Goal: Transaction & Acquisition: Download file/media

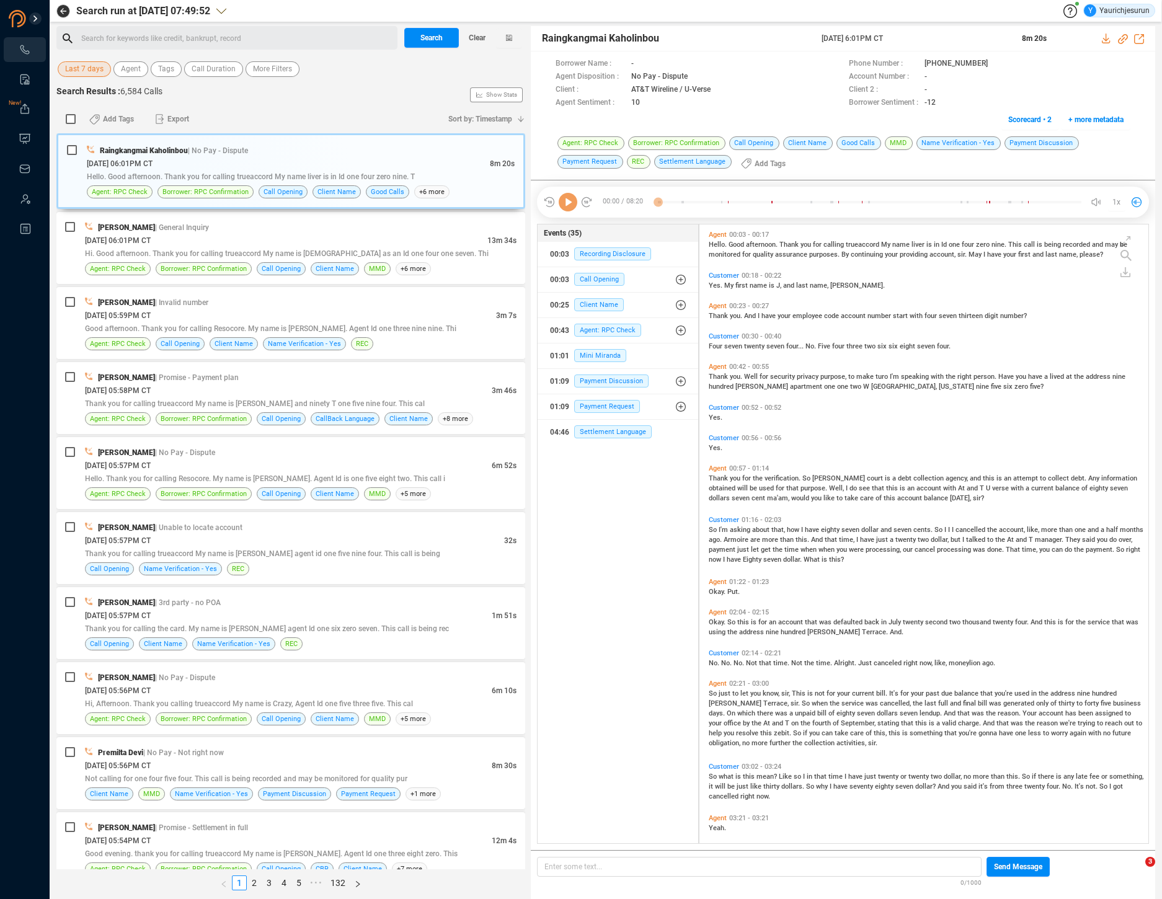
scroll to position [617, 442]
click at [79, 69] on span "Last 7 days" at bounding box center [84, 69] width 38 height 16
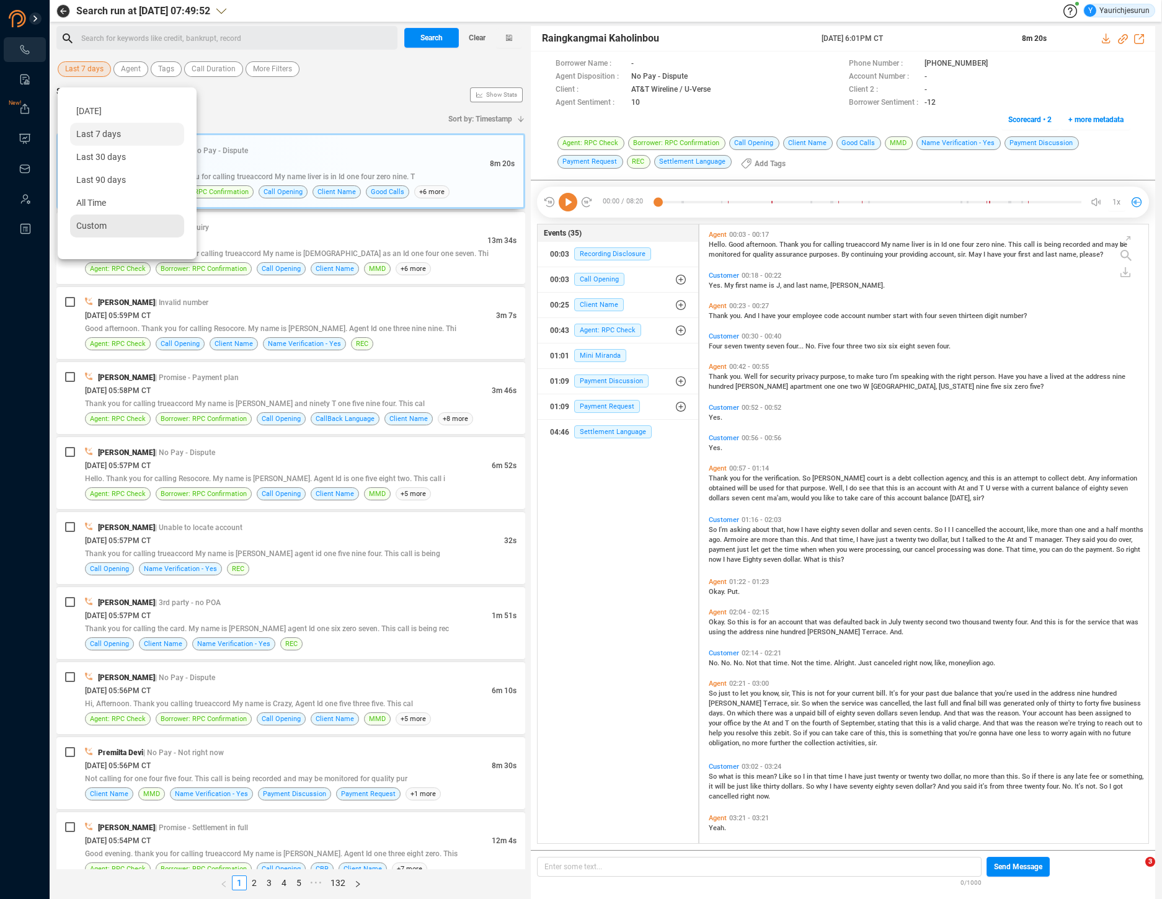
click at [81, 226] on span "Custom" at bounding box center [91, 226] width 30 height 10
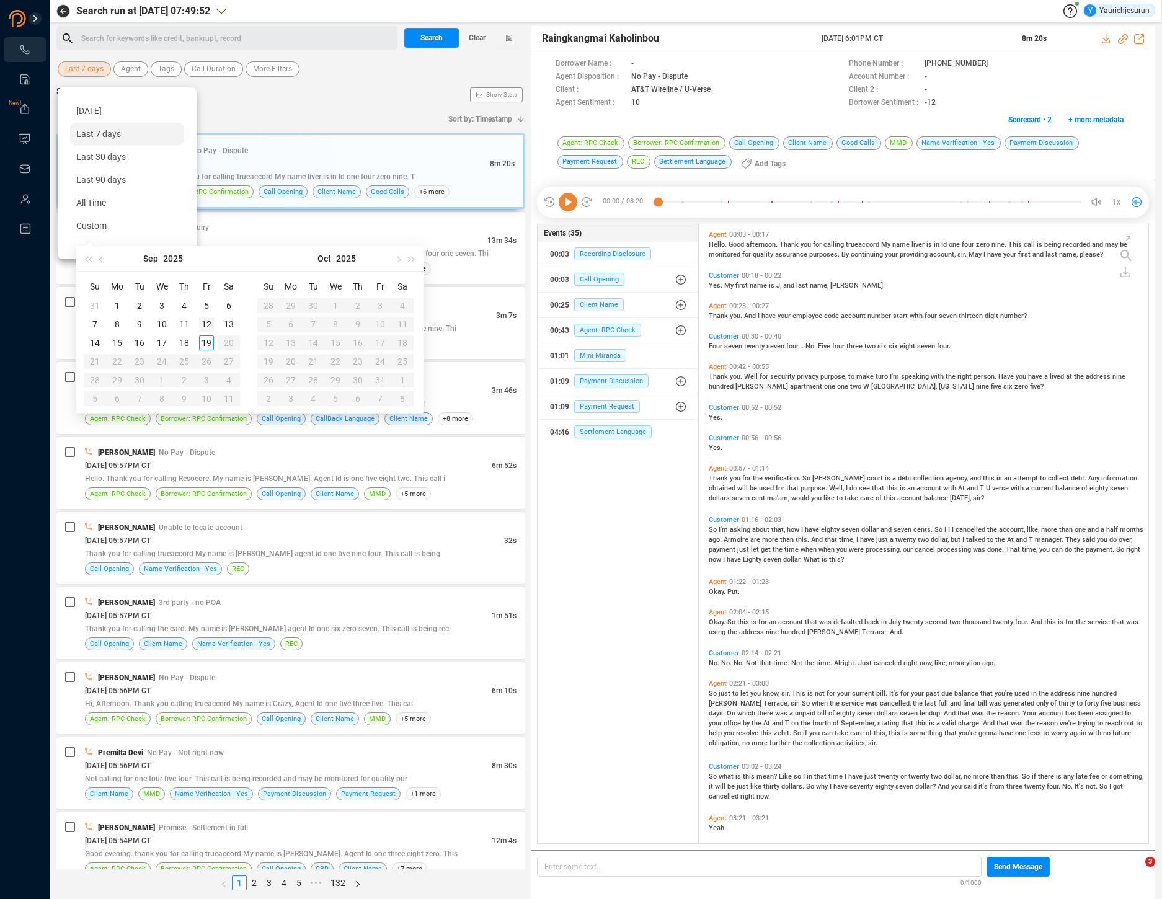
type input "[DATE]"
click at [207, 324] on div "12" at bounding box center [206, 324] width 15 height 15
type input "[DATE]"
click at [207, 346] on div "19" at bounding box center [206, 343] width 15 height 15
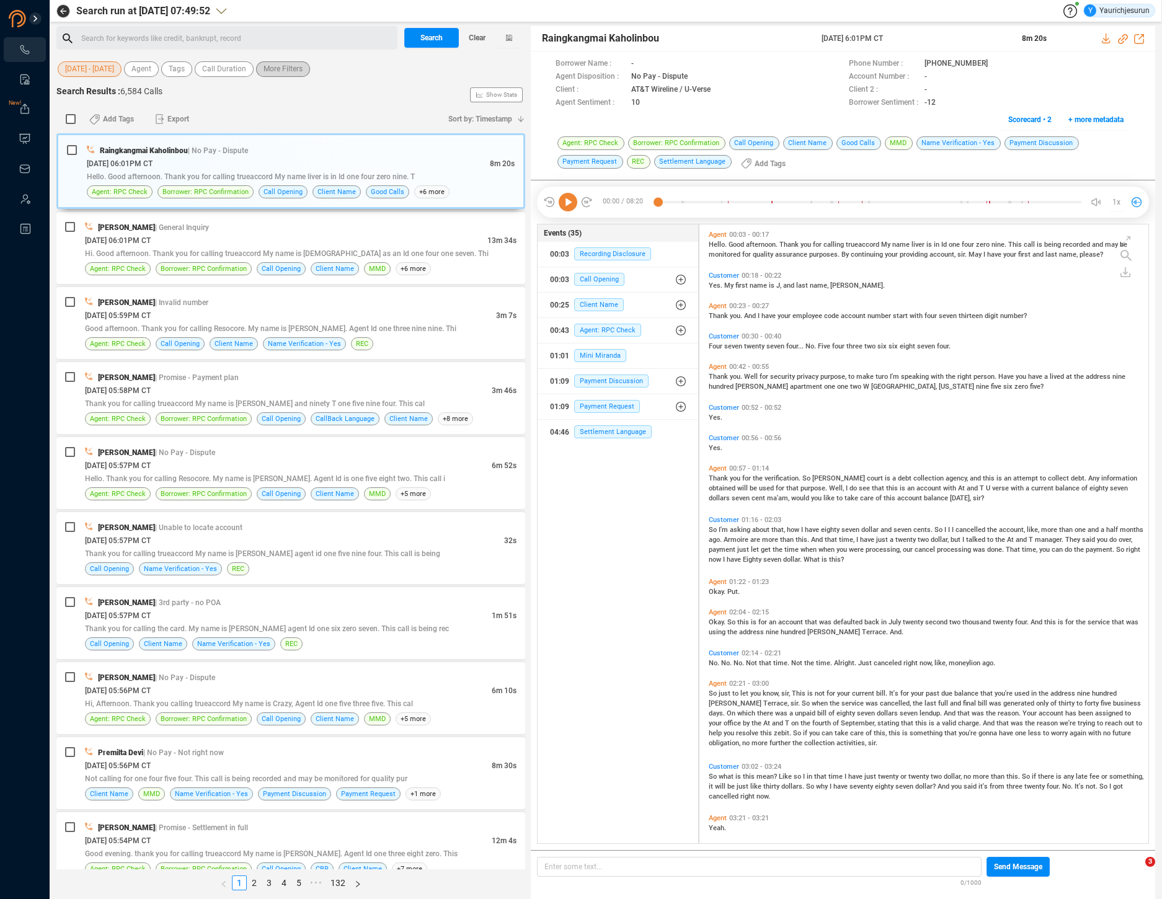
click at [278, 65] on span "More Filters" at bounding box center [283, 69] width 39 height 16
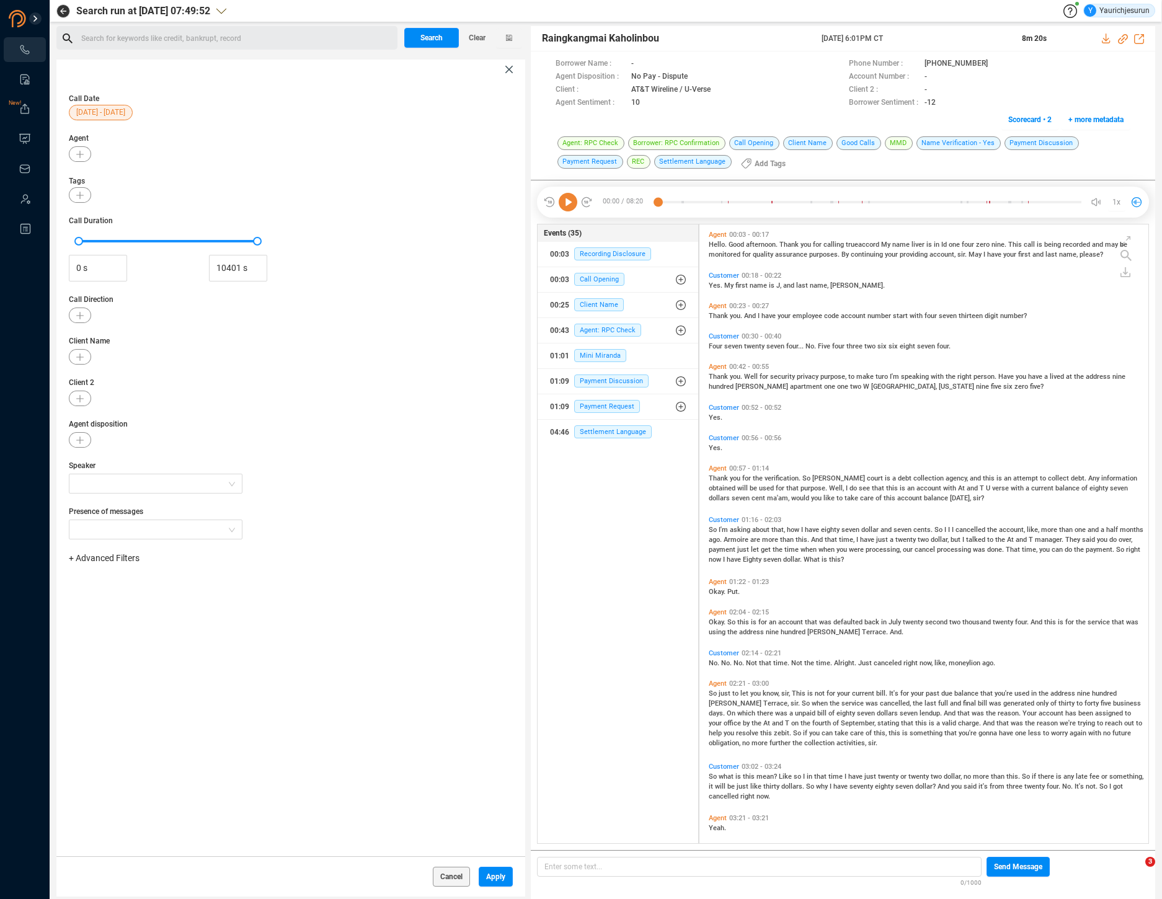
click at [88, 363] on div at bounding box center [80, 357] width 22 height 16
click at [81, 358] on icon "button" at bounding box center [79, 357] width 7 height 7
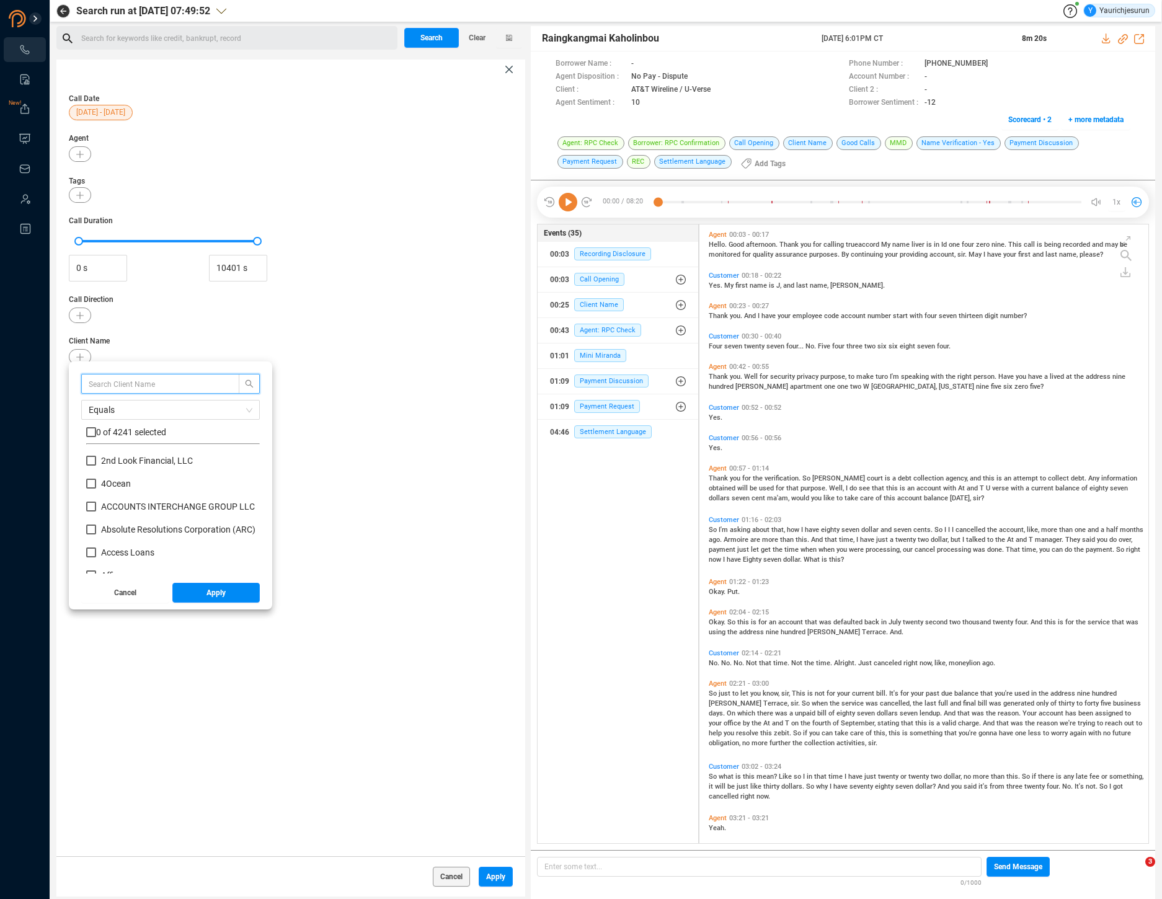
scroll to position [116, 167]
click at [98, 378] on input "text" at bounding box center [154, 384] width 131 height 14
type input "affirm"
click at [94, 432] on input "checkbox" at bounding box center [91, 432] width 10 height 10
checkbox input "true"
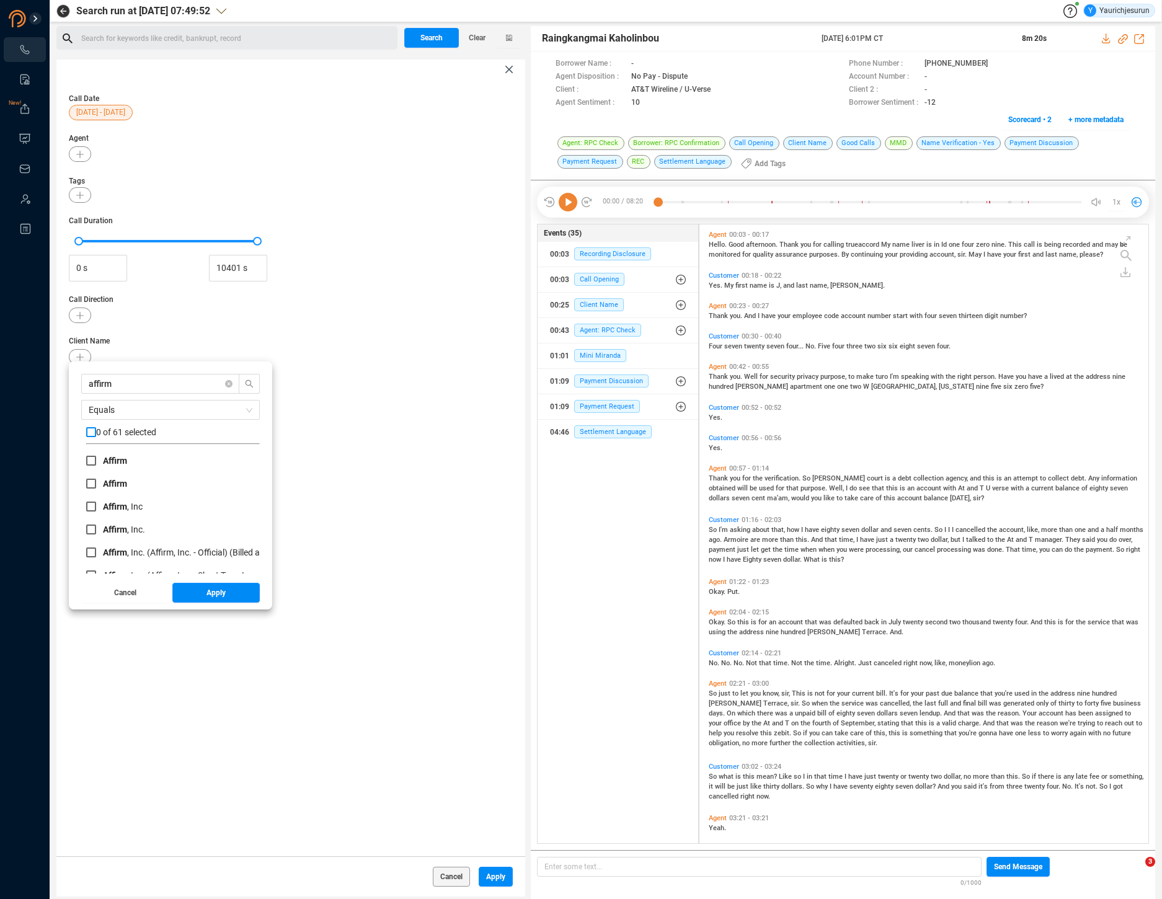
checkbox input "true"
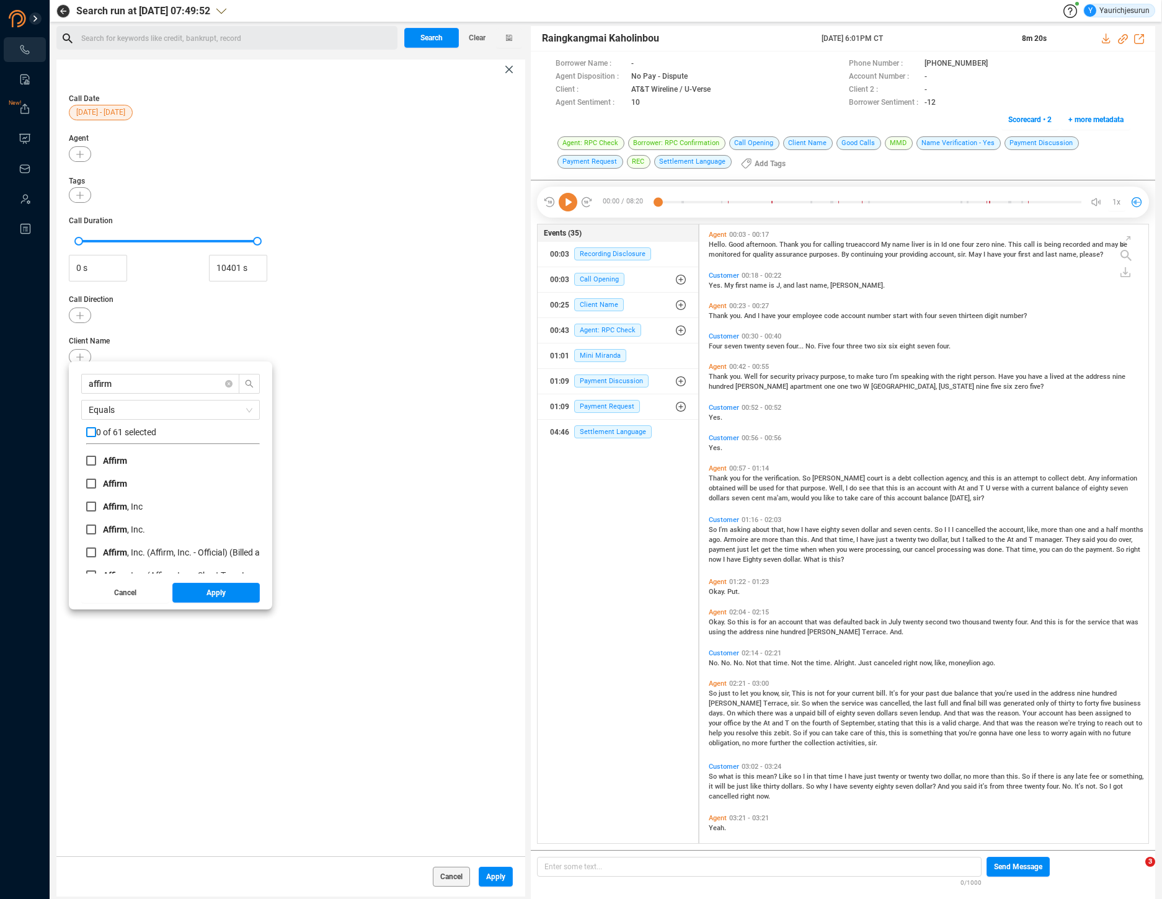
checkbox input "true"
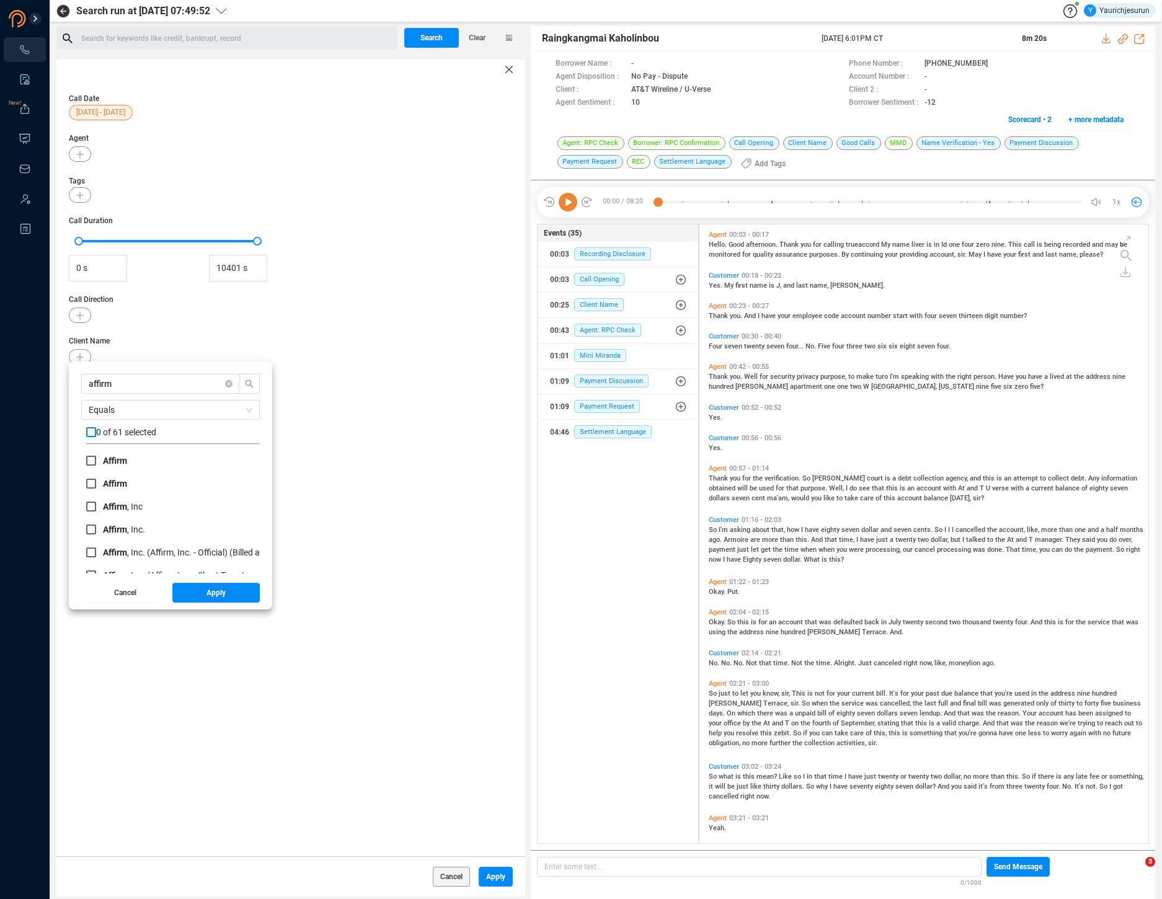
checkbox input "true"
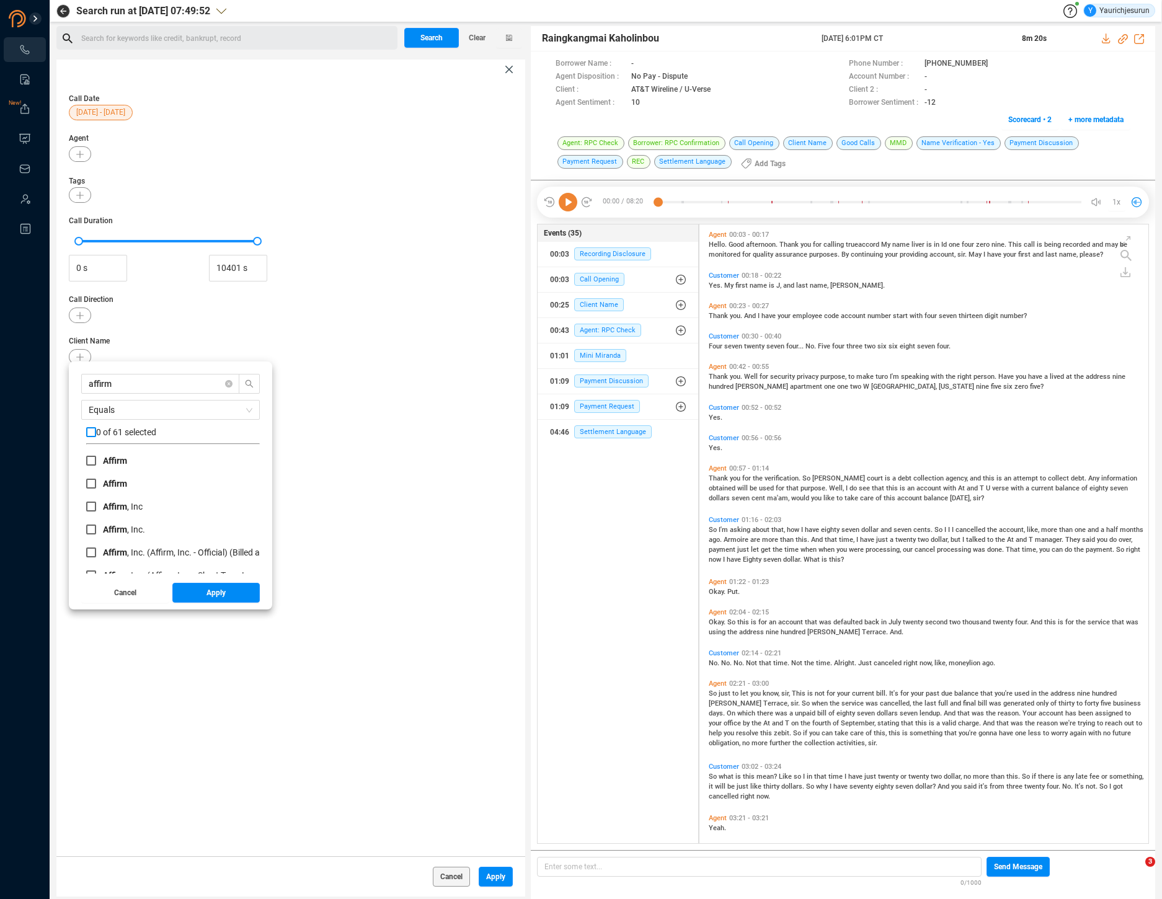
checkbox input "true"
click at [185, 594] on button "Apply" at bounding box center [216, 593] width 88 height 20
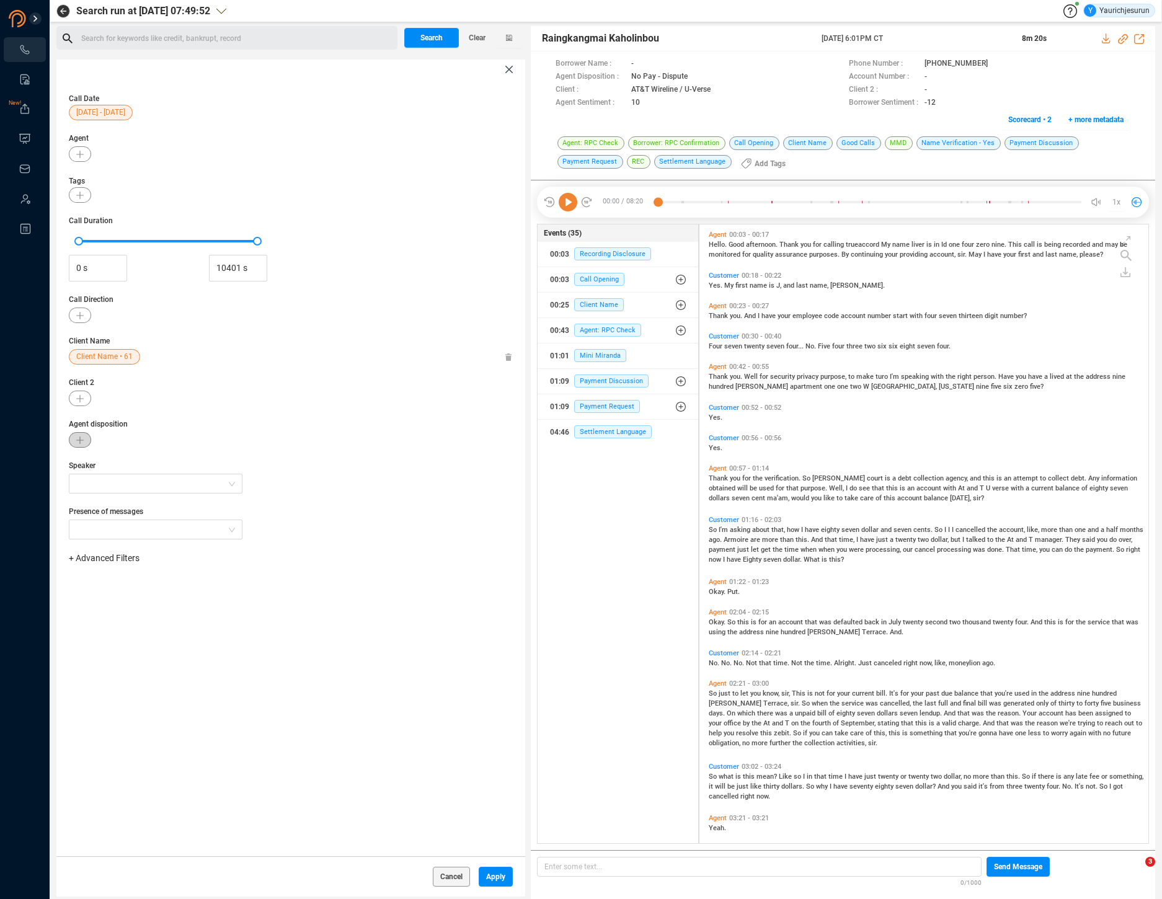
click at [84, 437] on button "button" at bounding box center [80, 440] width 22 height 16
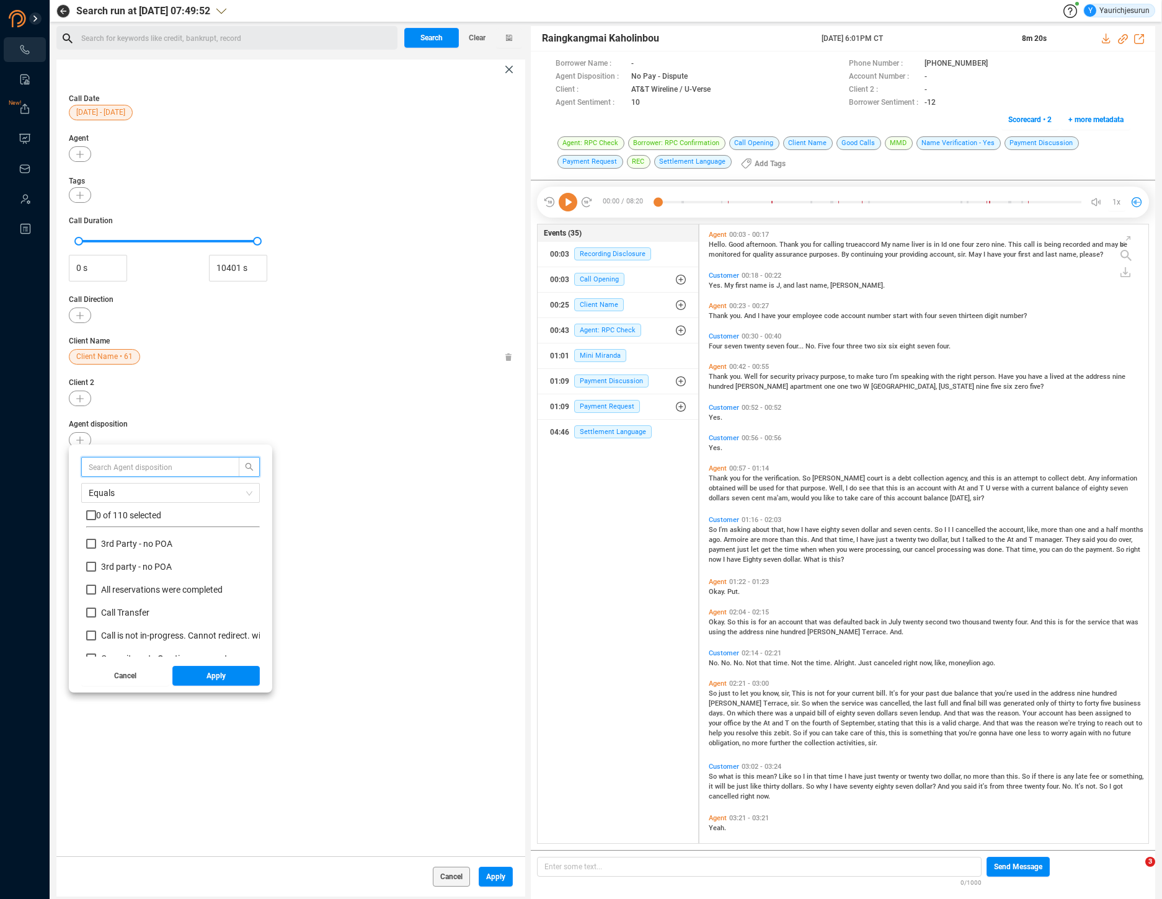
click at [118, 468] on input "text" at bounding box center [154, 467] width 131 height 14
type input "tra"
click at [115, 546] on span "Call Tra nsfer" at bounding box center [125, 544] width 48 height 10
click at [96, 546] on input "Call Tra nsfer" at bounding box center [91, 544] width 10 height 10
checkbox input "true"
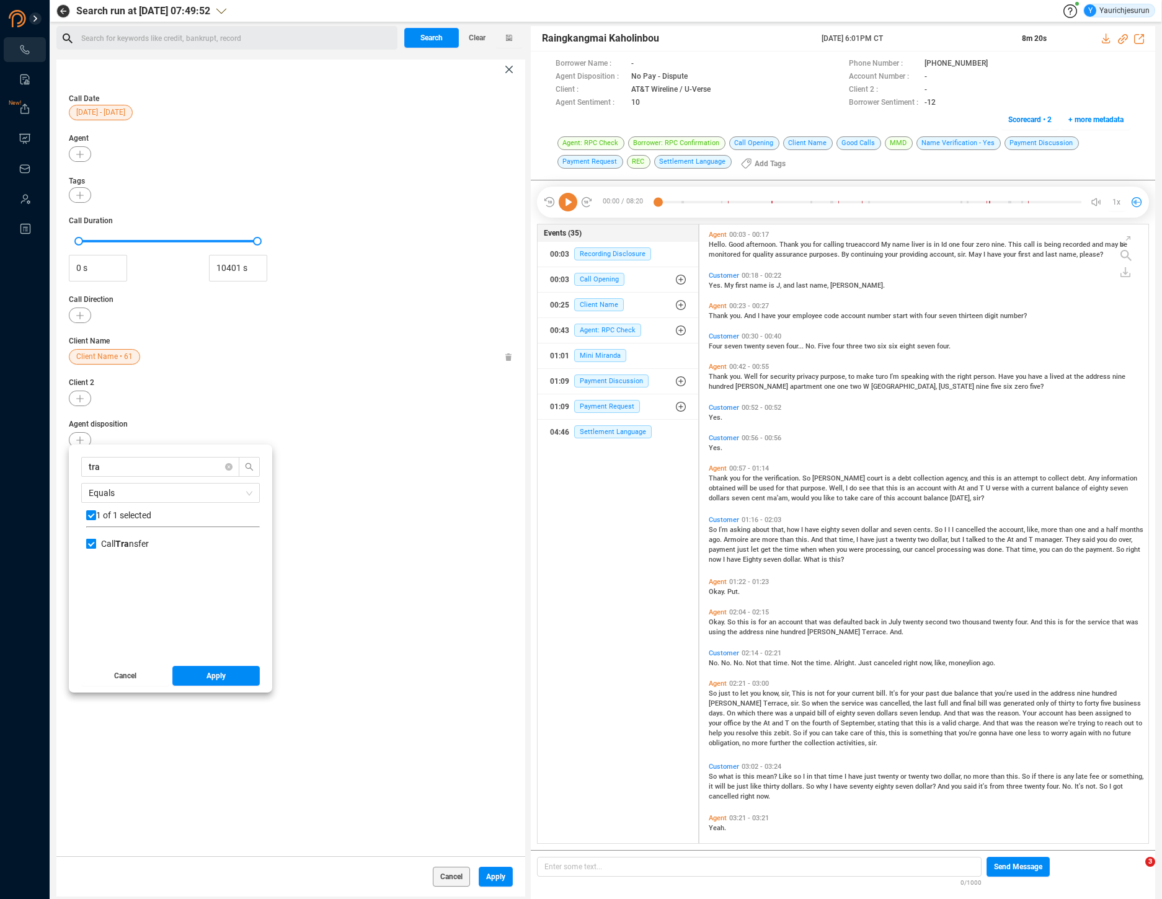
checkbox input "true"
click at [129, 467] on input "tra" at bounding box center [154, 467] width 131 height 14
type input "u"
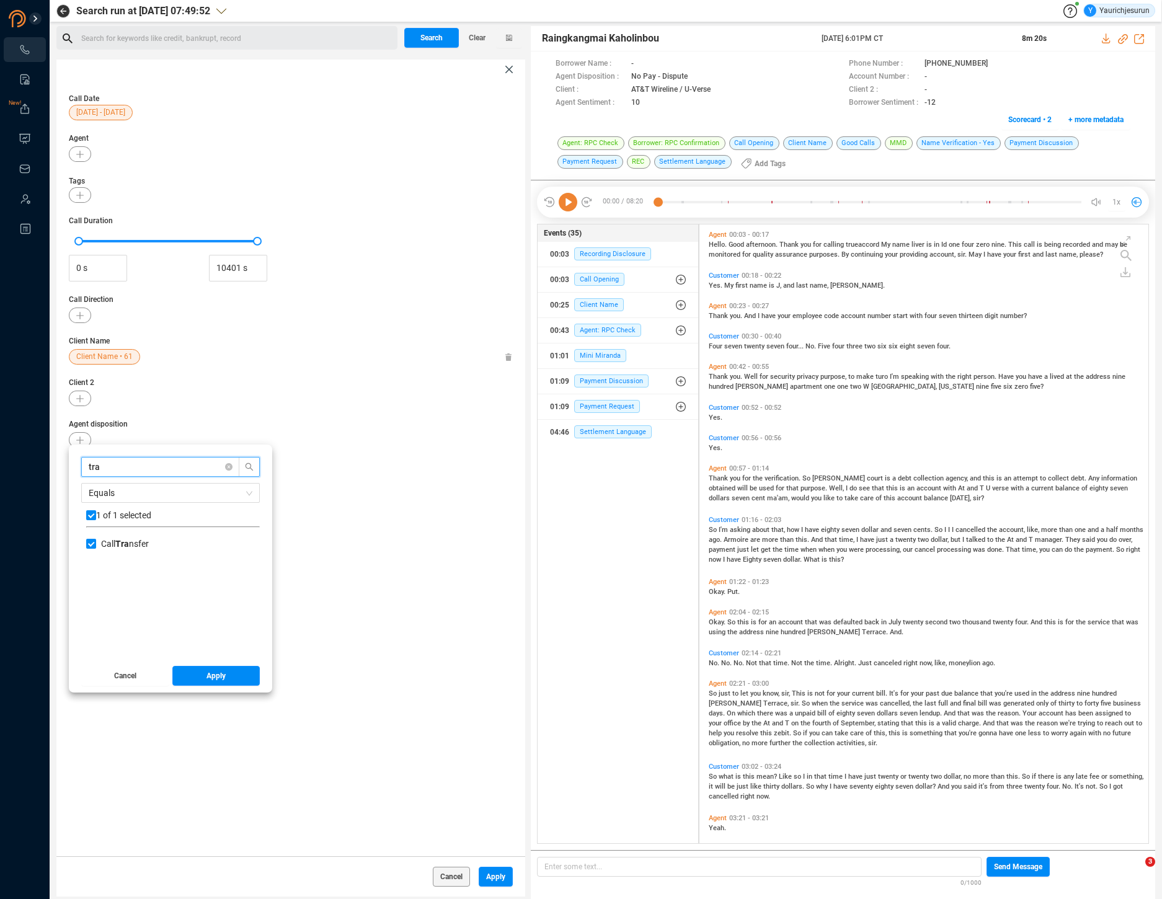
checkbox input "false"
type input "una"
click at [139, 544] on span "Una ble to Locate Account" at bounding box center [150, 544] width 99 height 10
click at [96, 544] on input "Una ble to Locate Account" at bounding box center [91, 544] width 10 height 10
checkbox input "true"
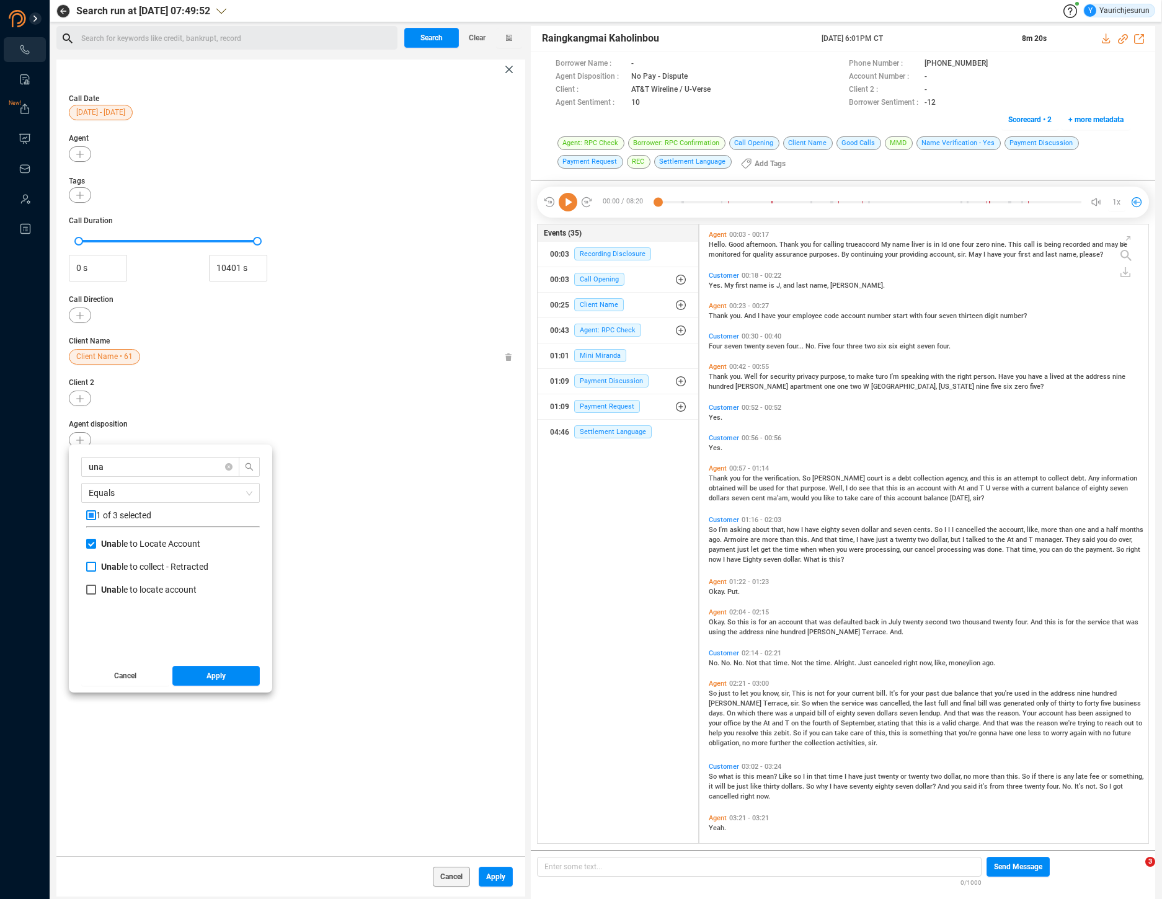
click at [133, 570] on span "Una ble to collect - Retracted" at bounding box center [154, 567] width 107 height 10
click at [96, 570] on input "Una ble to collect - Retracted" at bounding box center [91, 567] width 10 height 10
checkbox input "true"
click at [131, 590] on span "Una ble to locate account" at bounding box center [149, 590] width 96 height 10
click at [96, 590] on input "Una ble to locate account" at bounding box center [91, 590] width 10 height 10
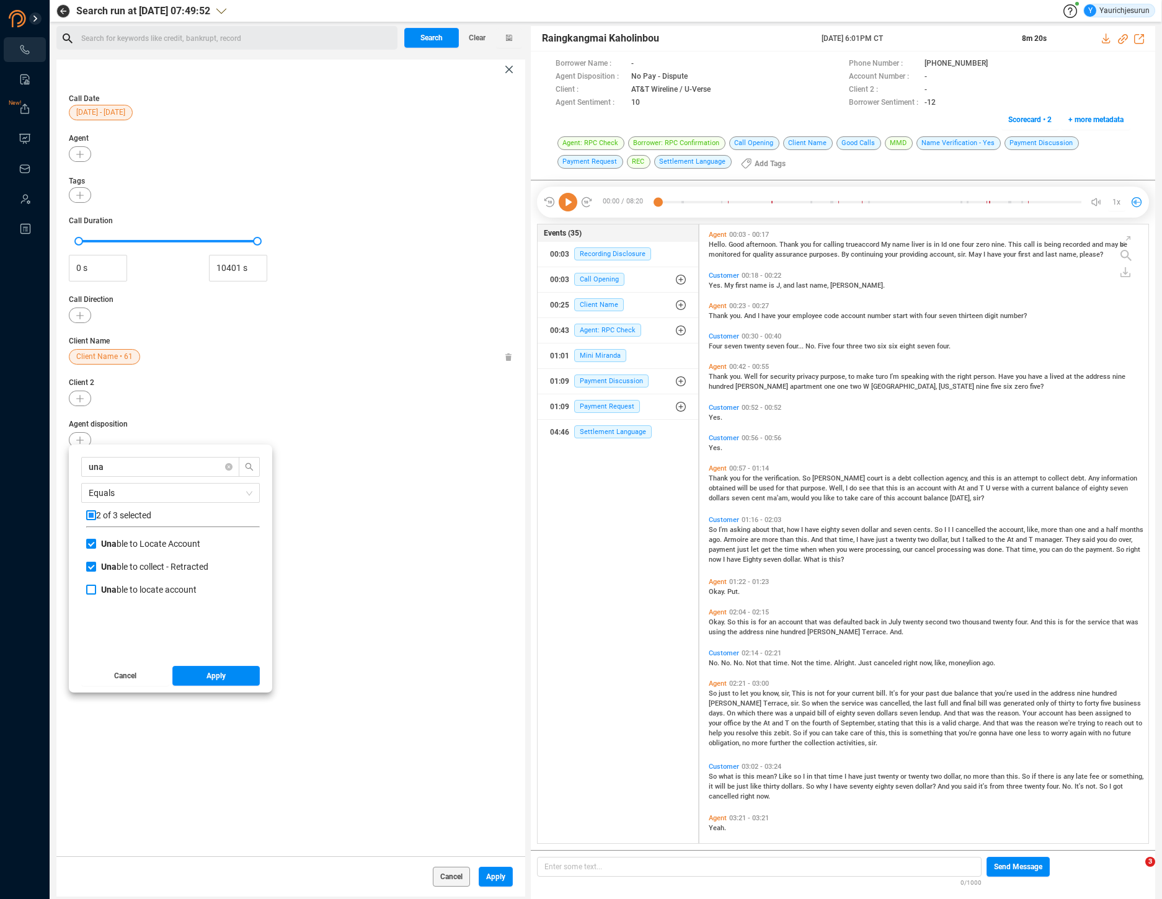
checkbox input "true"
click at [133, 492] on span "Equals" at bounding box center [171, 493] width 164 height 19
click at [133, 532] on div "Not Equals" at bounding box center [171, 538] width 164 height 14
click at [194, 675] on button "Apply" at bounding box center [216, 676] width 88 height 20
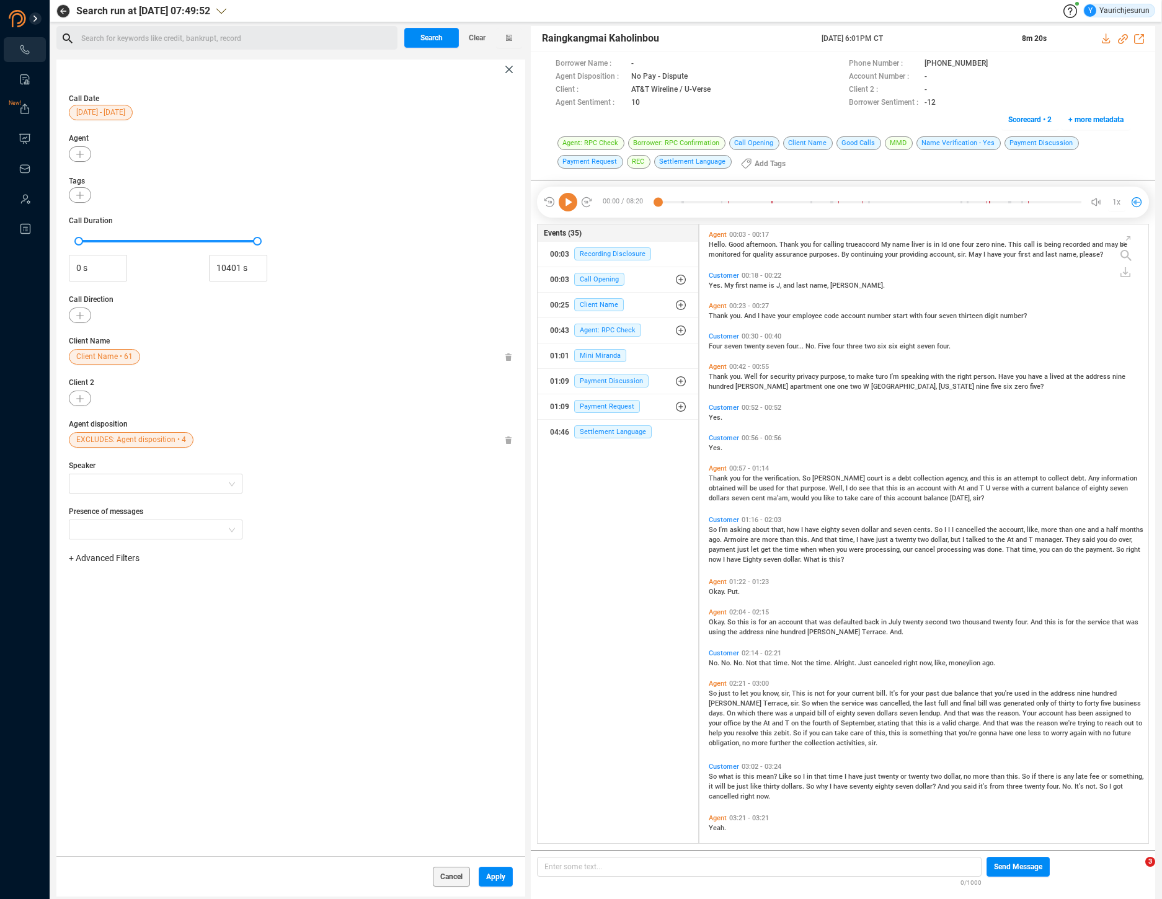
click at [125, 442] on span "EXCLUDES: Agent disposition • 4" at bounding box center [131, 440] width 110 height 16
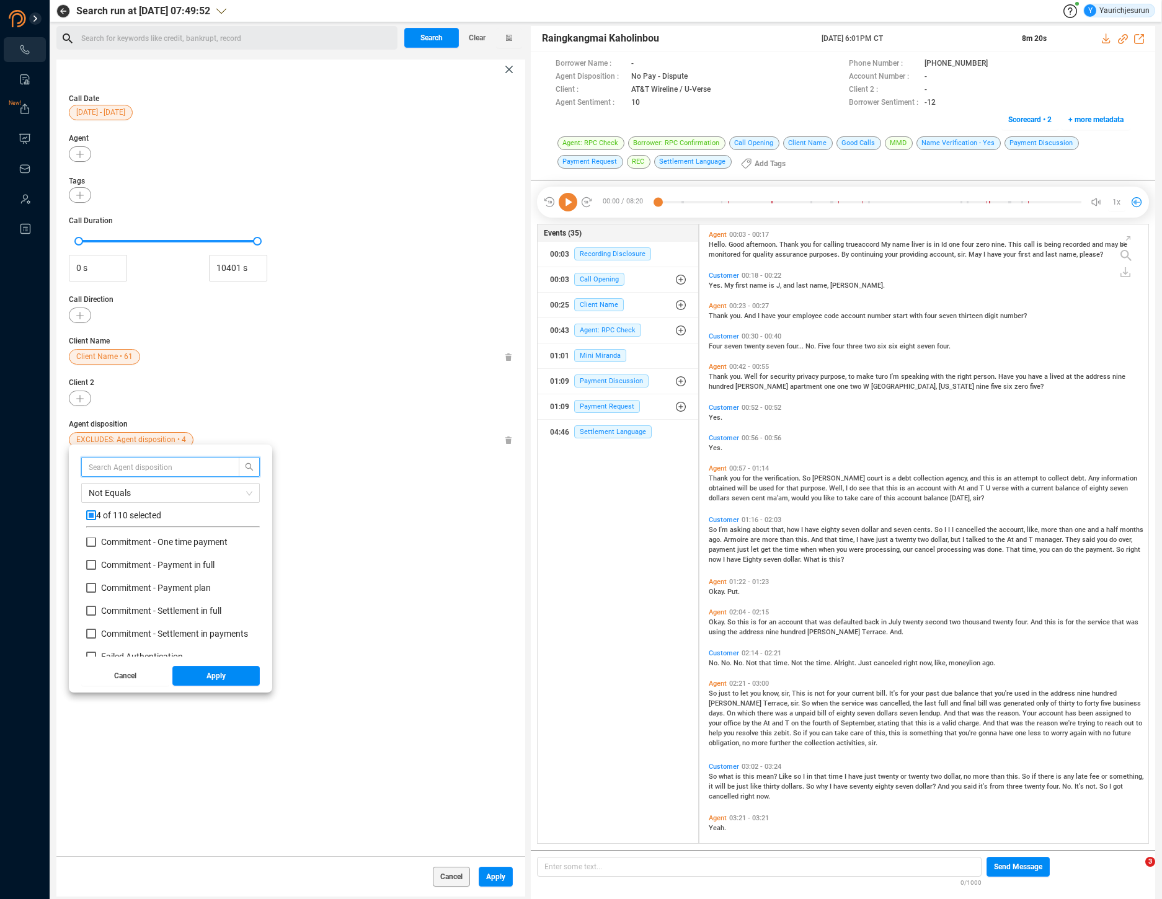
scroll to position [205, 0]
click at [226, 675] on button "Apply" at bounding box center [216, 676] width 88 height 20
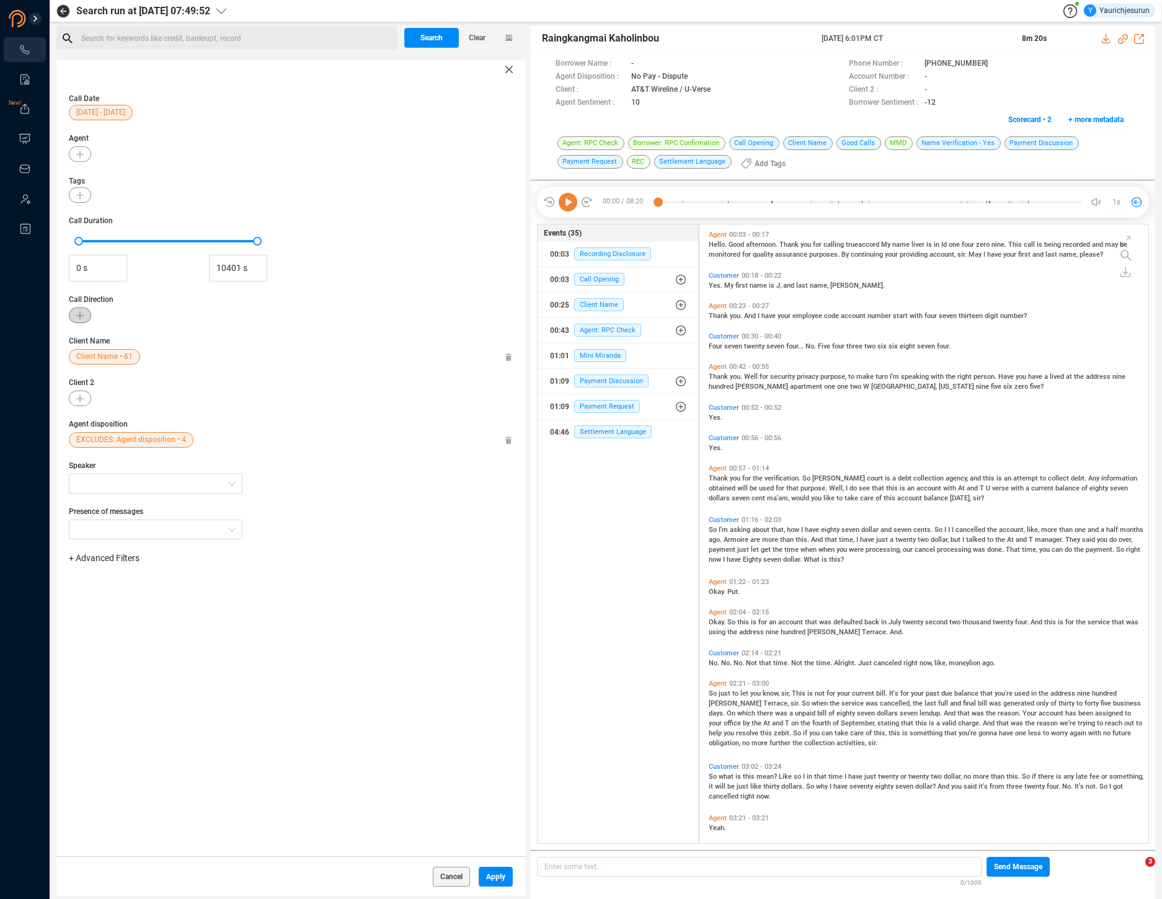
click at [82, 308] on button "button" at bounding box center [80, 316] width 22 height 16
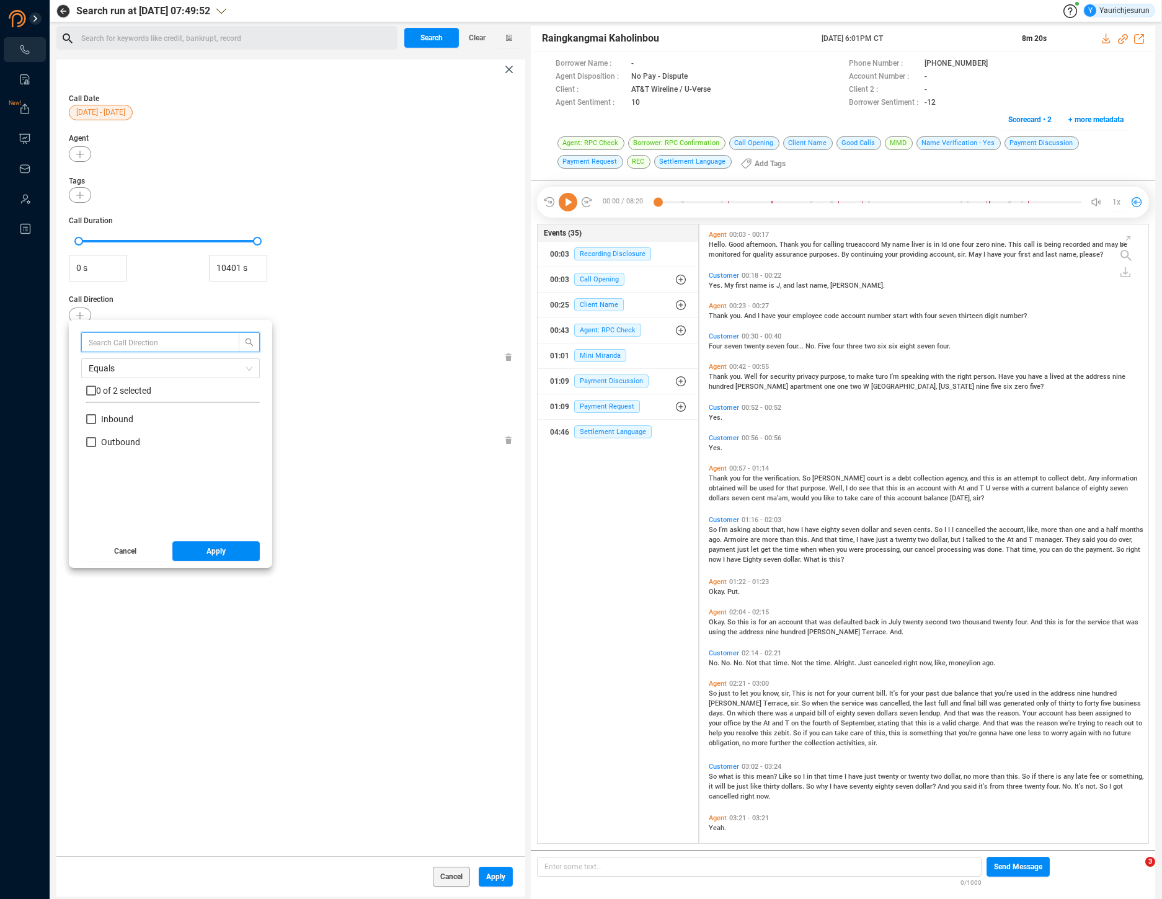
scroll to position [116, 167]
click at [96, 421] on input "Inbound" at bounding box center [91, 419] width 10 height 10
checkbox input "true"
click at [205, 563] on div "Equals 1 of 2 selected Inbound Outbound Cancel Apply" at bounding box center [170, 444] width 203 height 248
click at [203, 553] on button "Apply" at bounding box center [216, 551] width 88 height 20
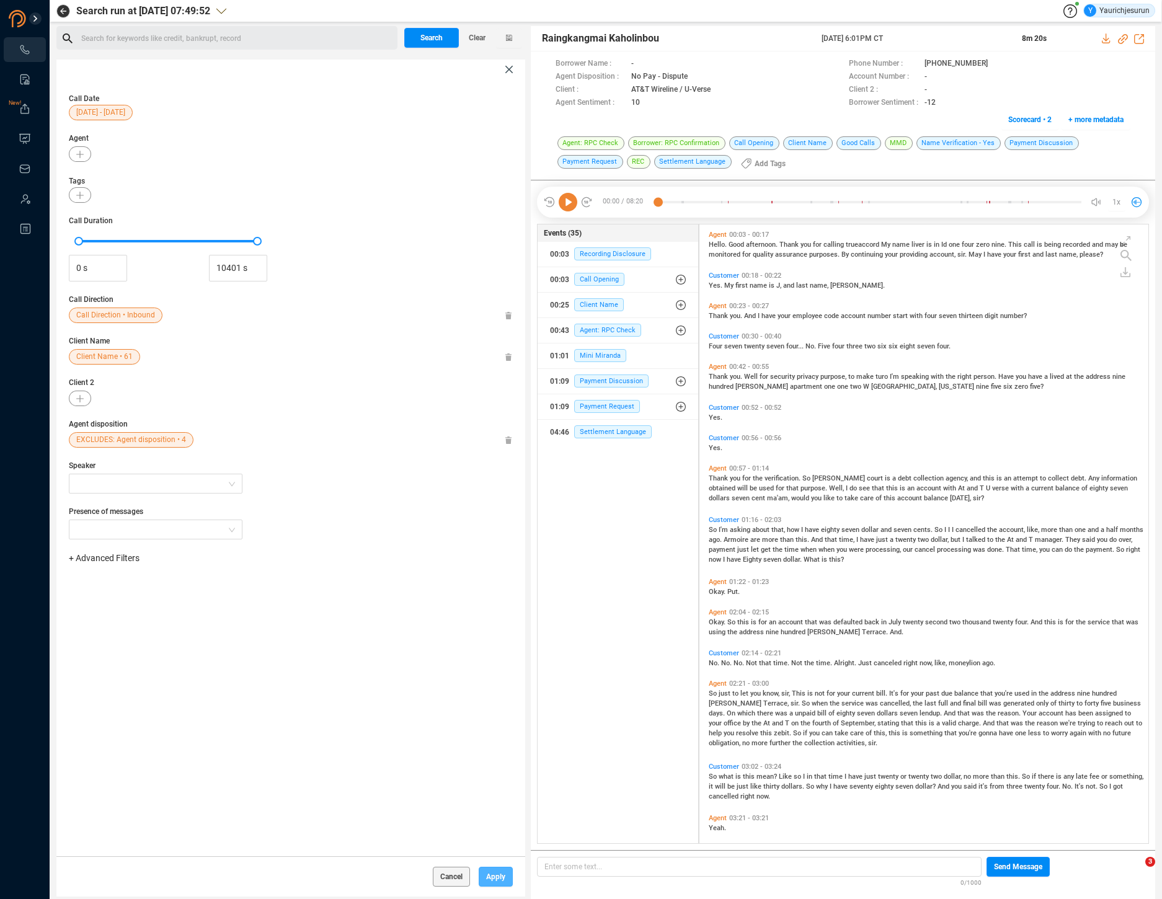
click at [487, 879] on span "Apply" at bounding box center [495, 877] width 19 height 20
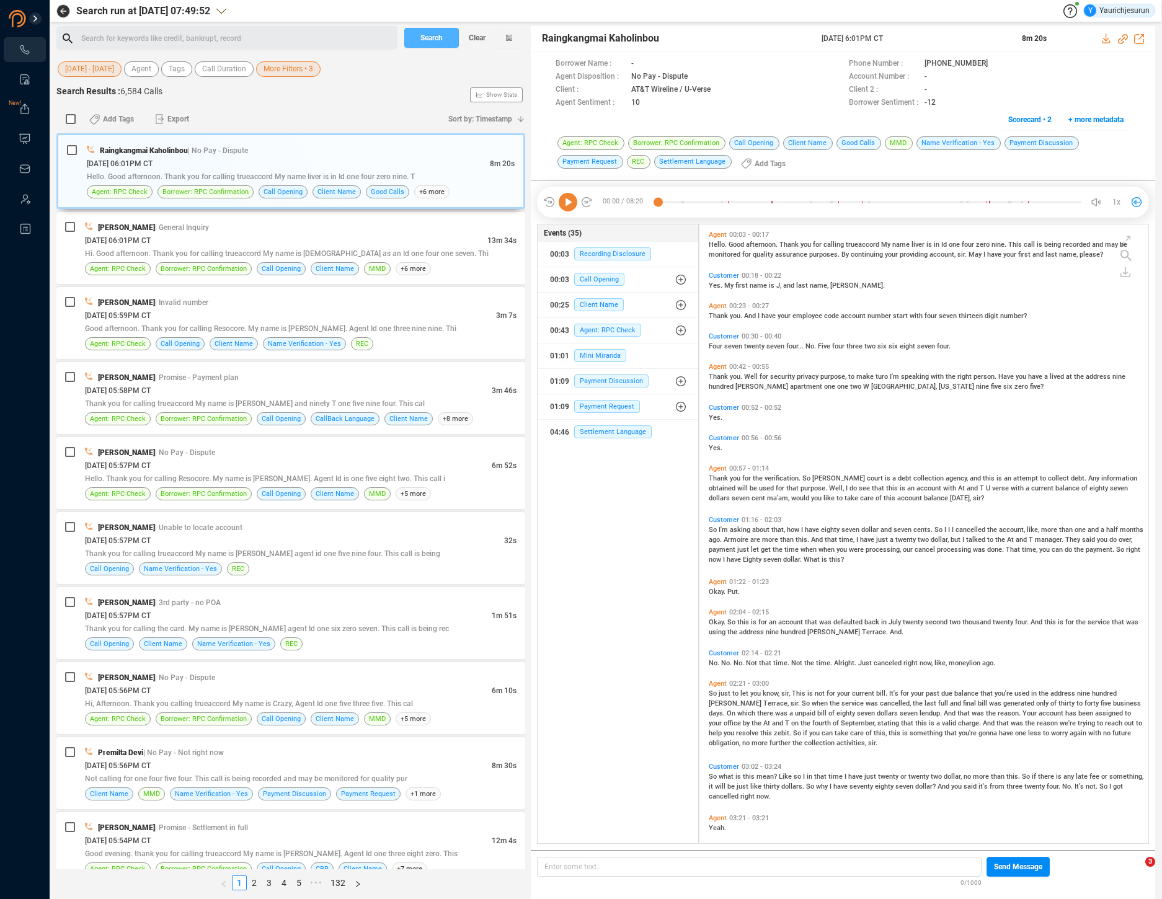
click at [432, 35] on span "Search" at bounding box center [432, 38] width 22 height 20
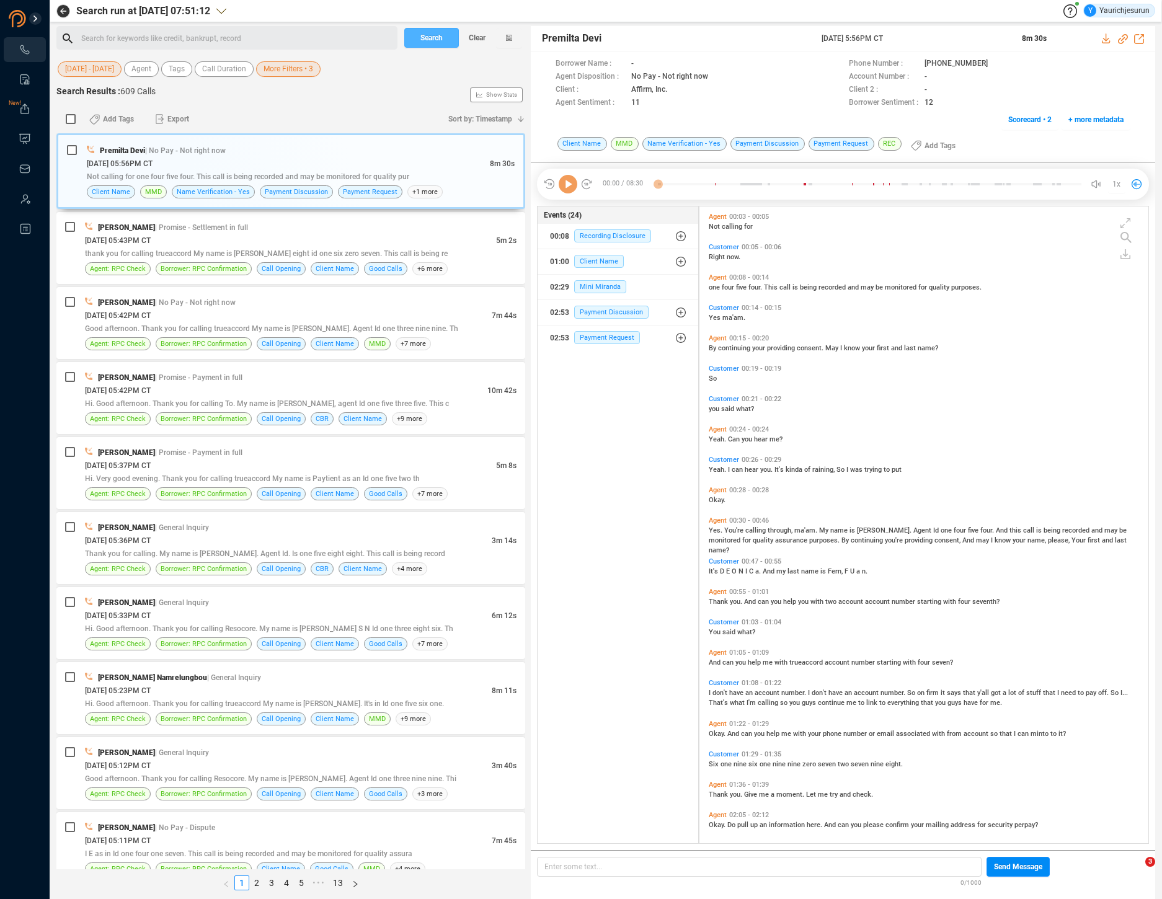
scroll to position [635, 442]
click at [68, 117] on input "checkbox" at bounding box center [71, 119] width 10 height 10
checkbox input "true"
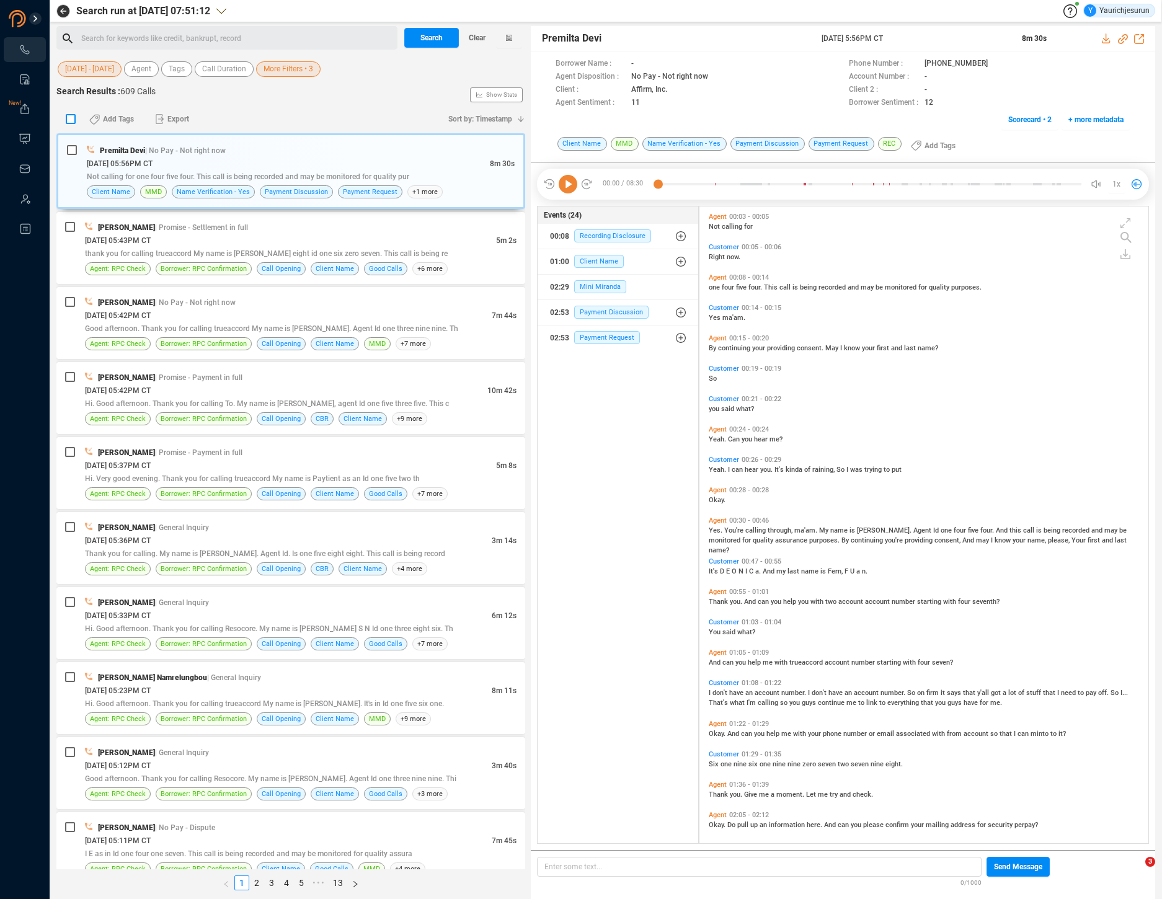
checkbox input "true"
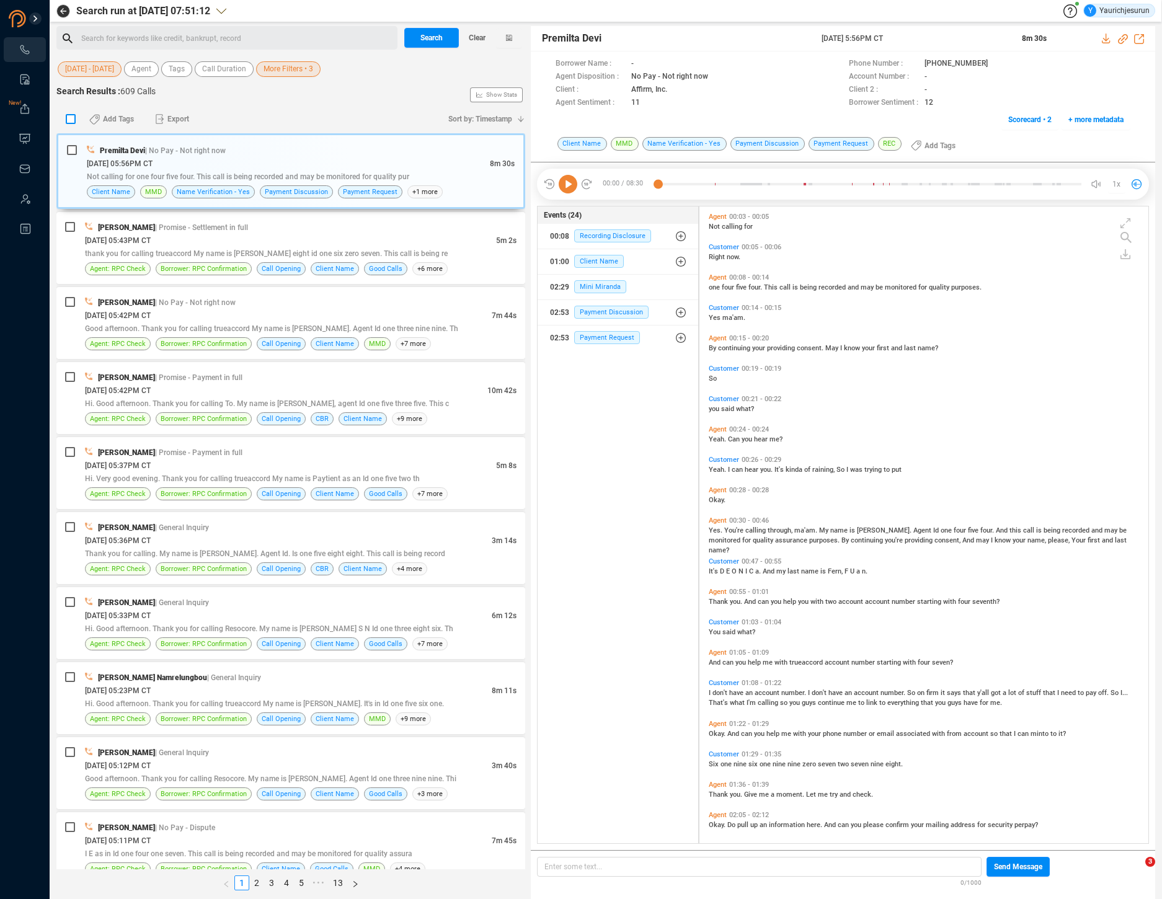
checkbox input "true"
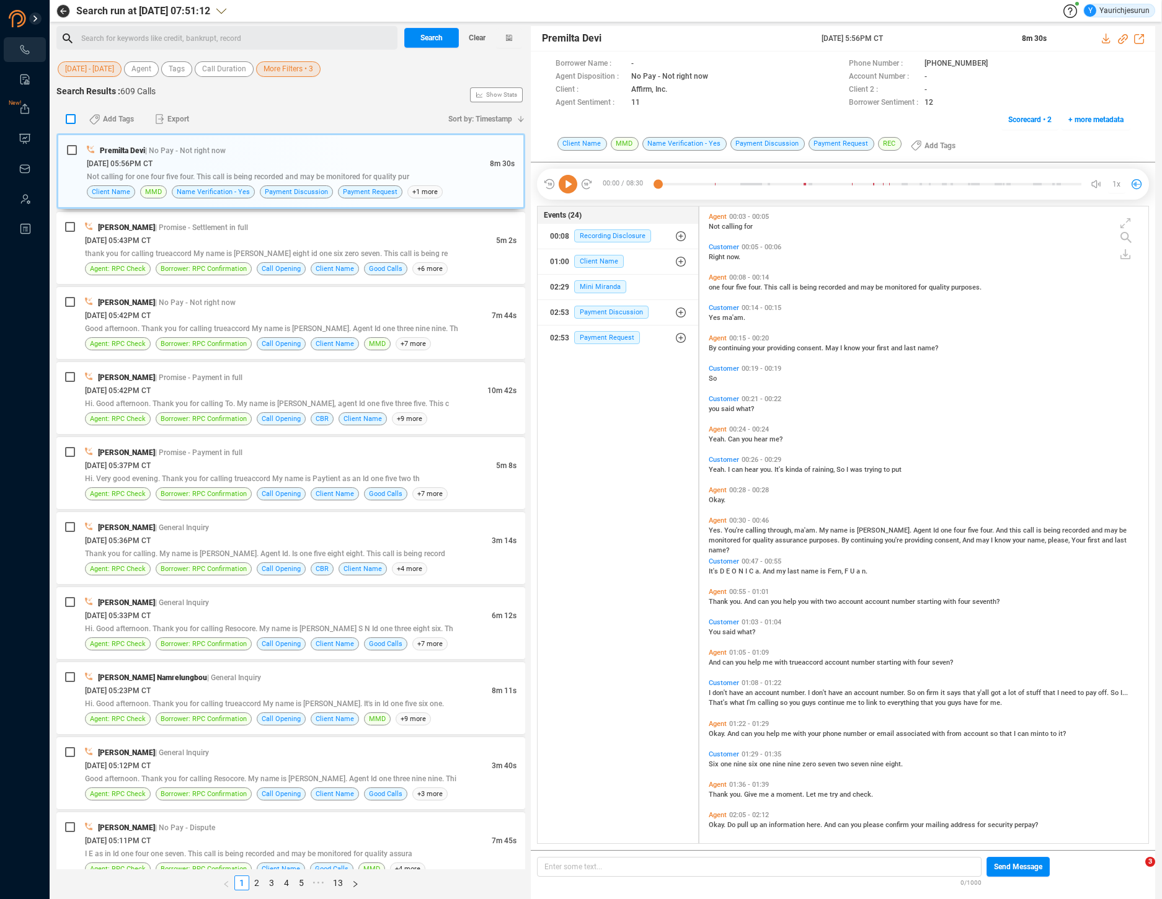
checkbox input "true"
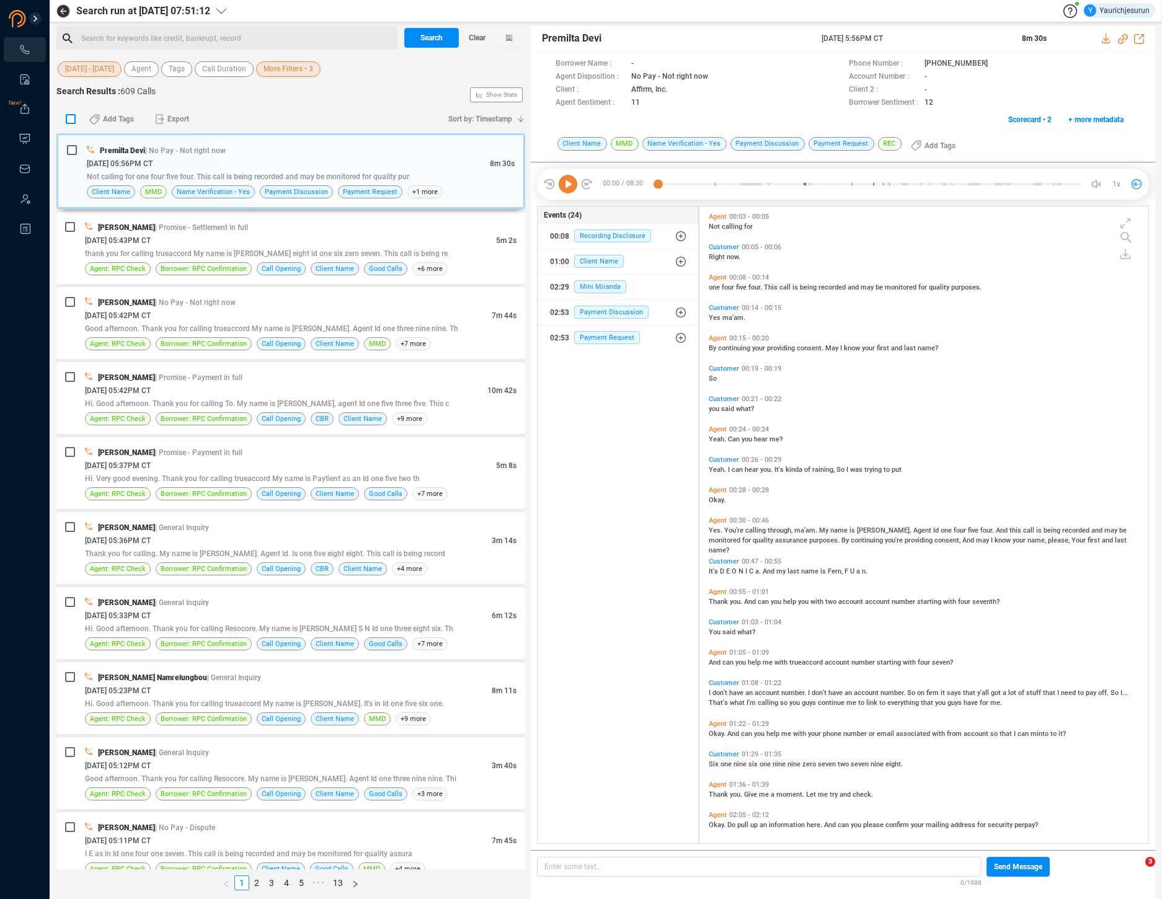
checkbox input "true"
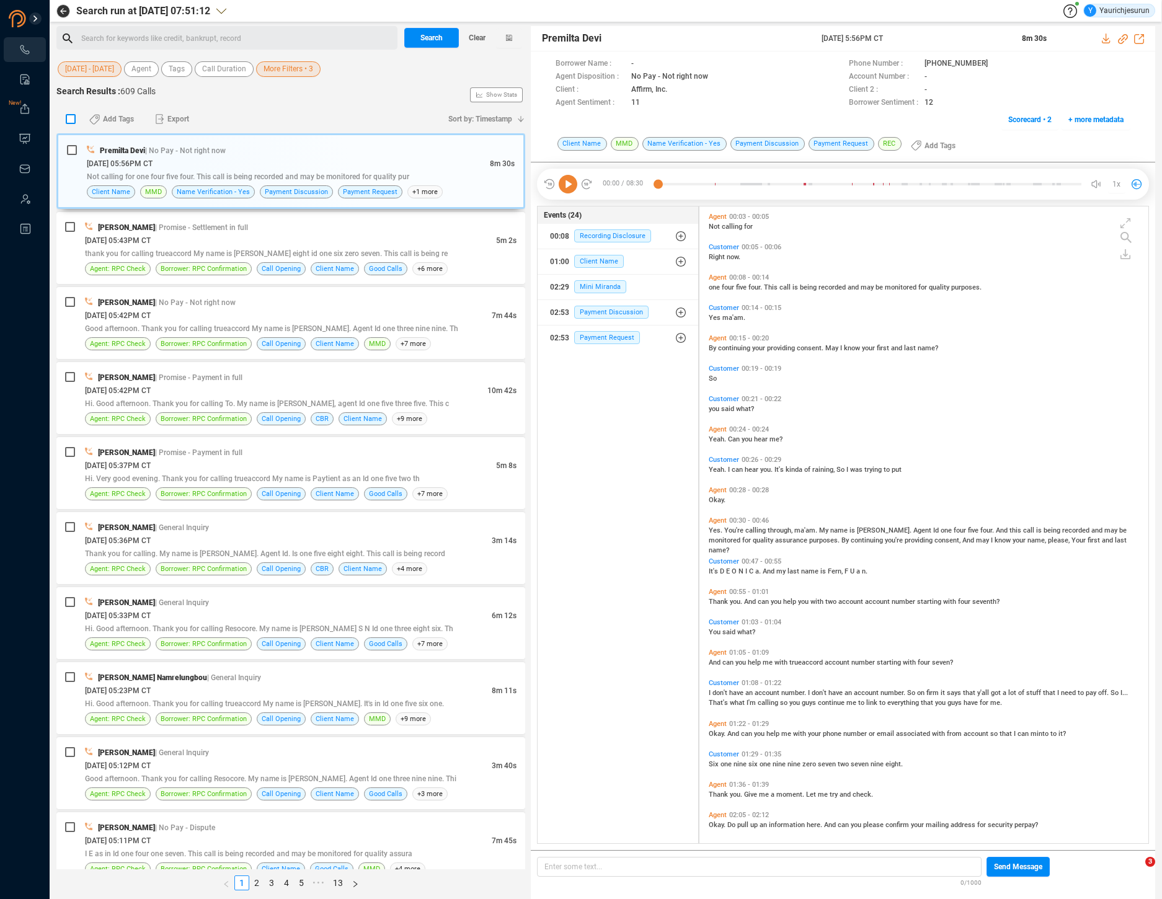
checkbox input "true"
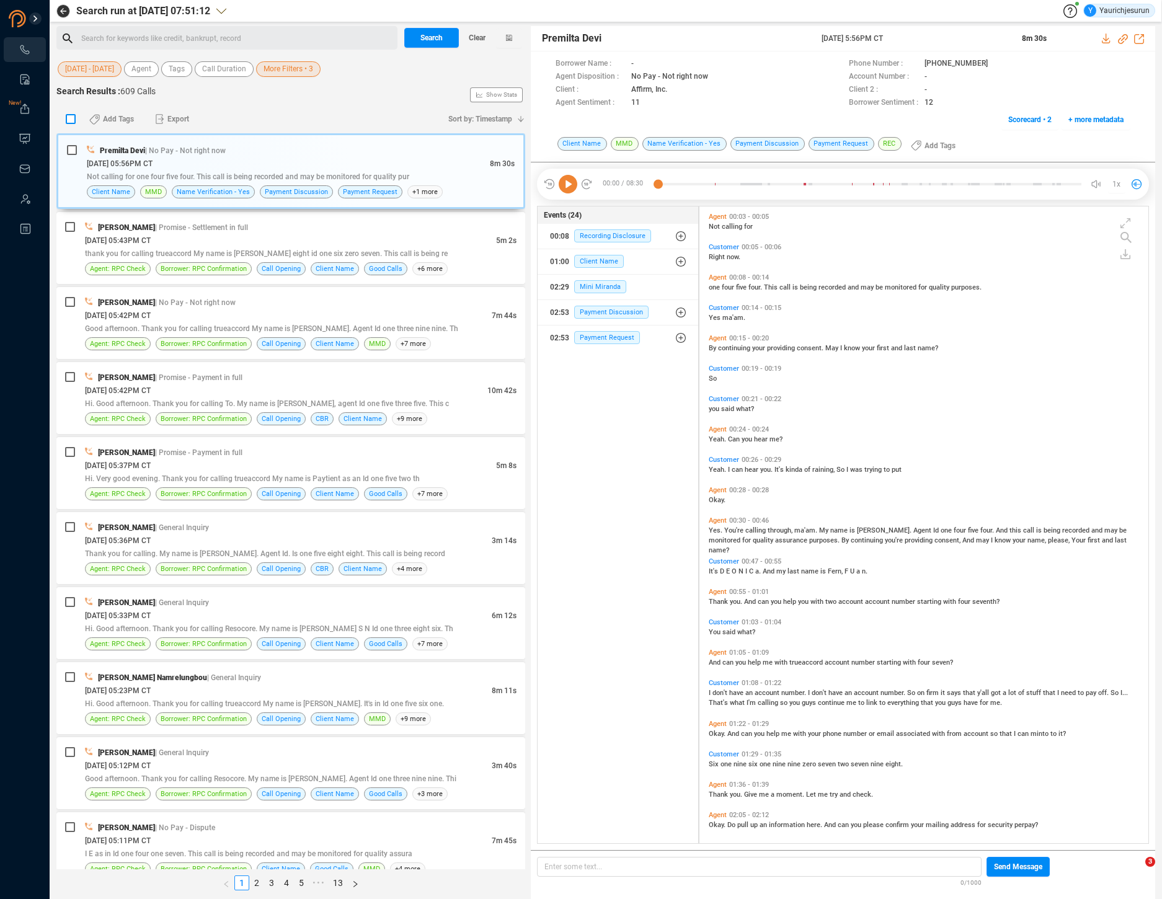
checkbox input "true"
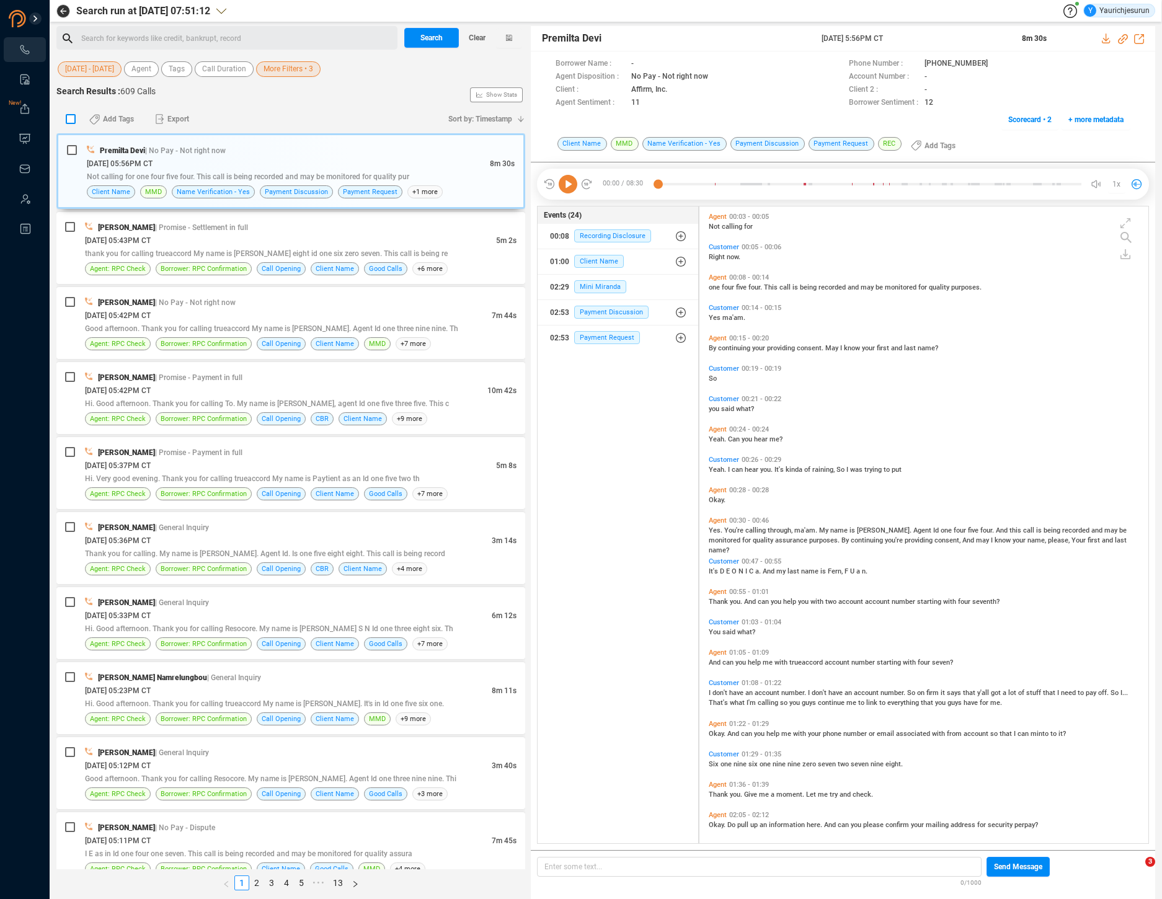
checkbox input "true"
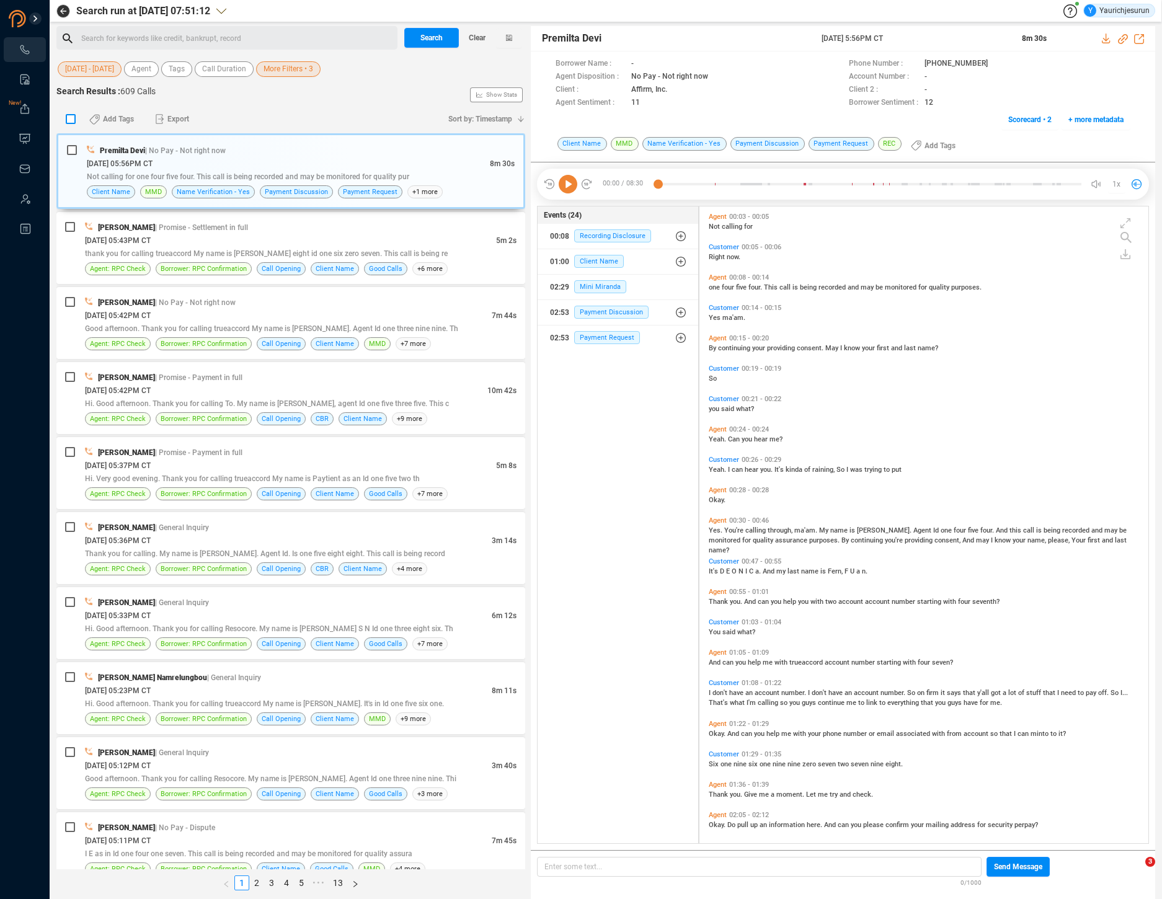
checkbox input "true"
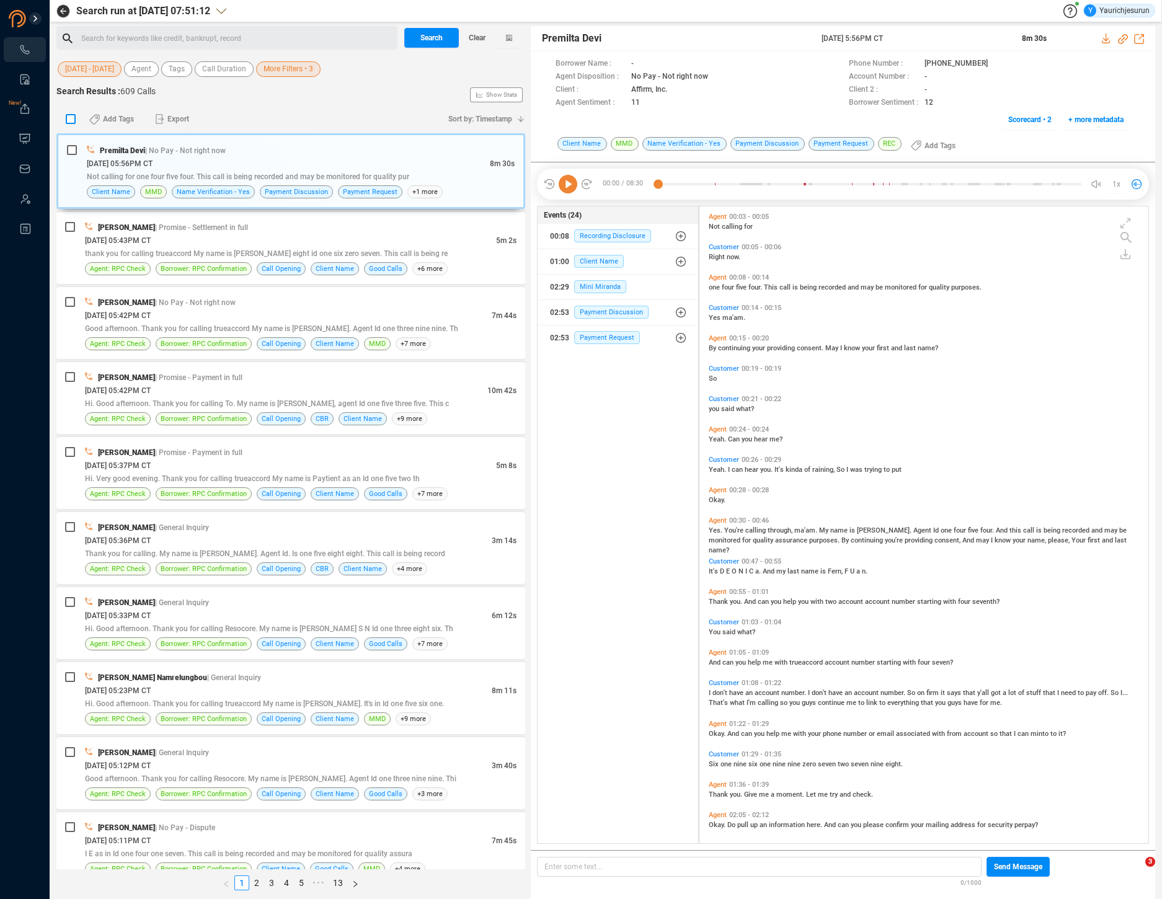
checkbox input "true"
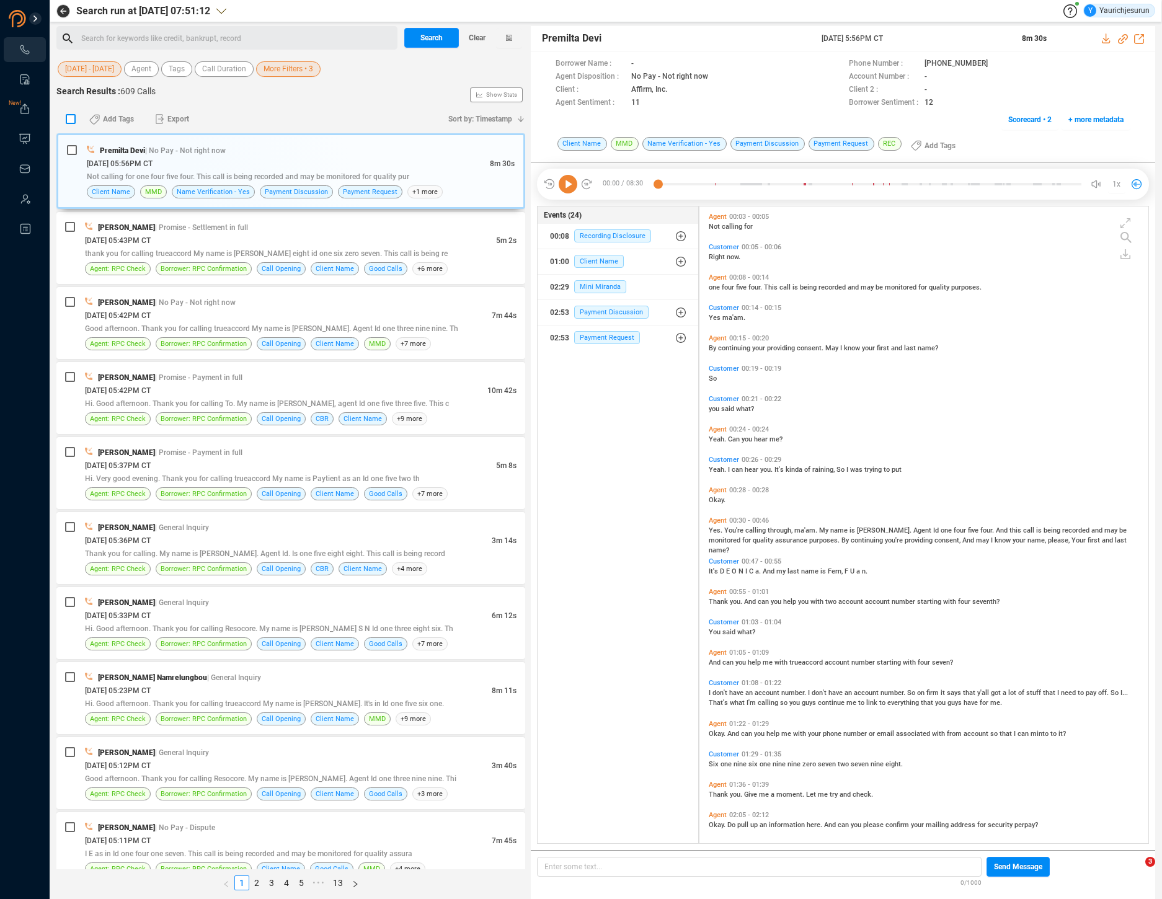
checkbox input "true"
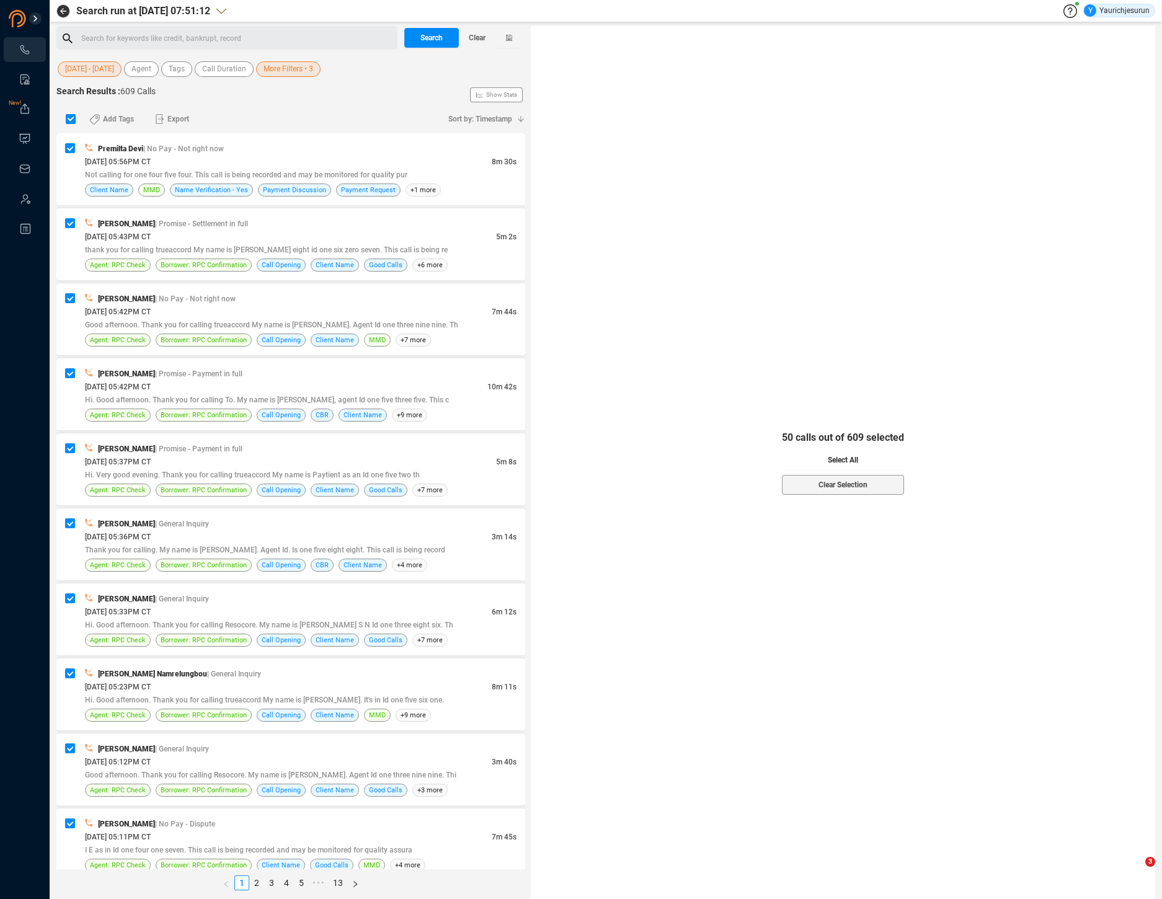
click at [817, 464] on button "Select All" at bounding box center [843, 460] width 122 height 20
click at [181, 120] on span "Export" at bounding box center [178, 119] width 22 height 20
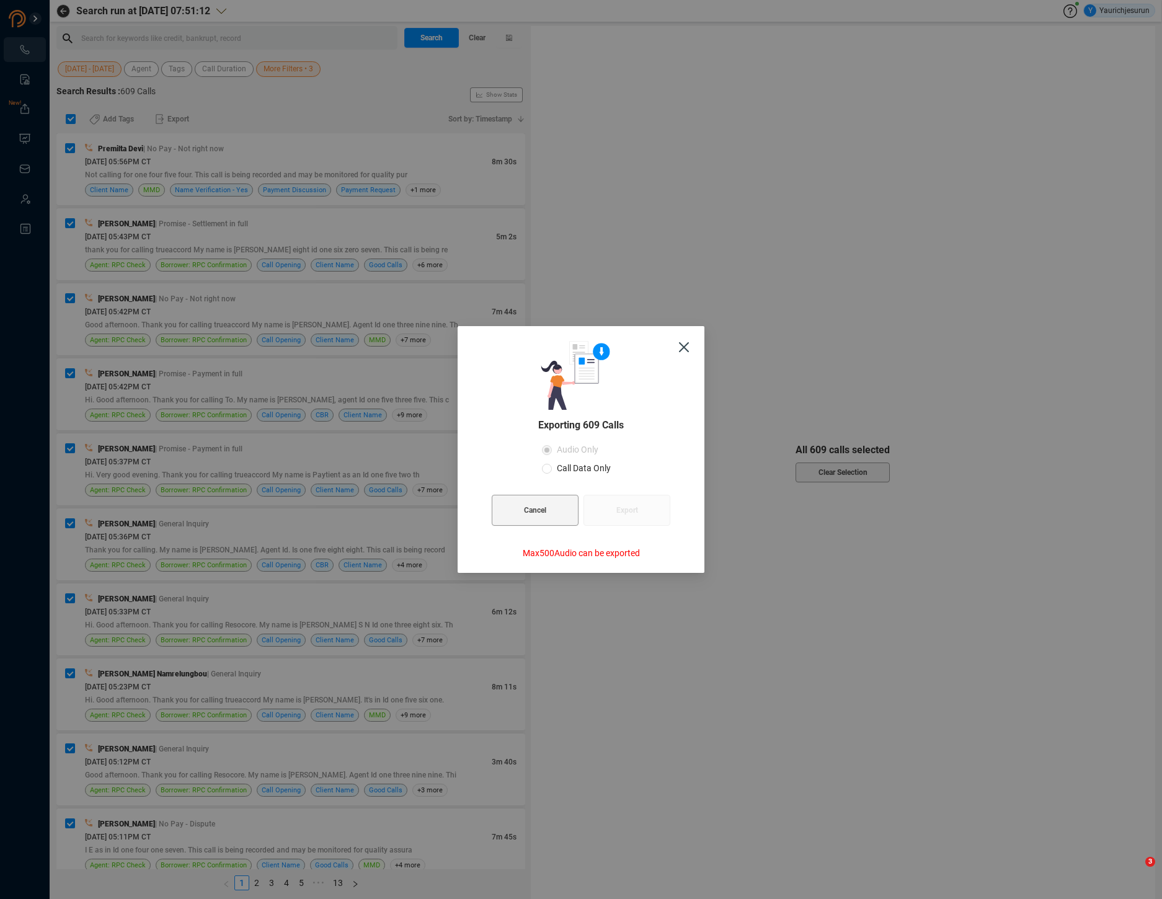
click at [589, 469] on span "Call Data Only" at bounding box center [584, 468] width 64 height 10
click at [552, 469] on input "Call Data Only" at bounding box center [547, 469] width 10 height 10
radio input "true"
radio input "false"
click at [606, 517] on button "Export" at bounding box center [627, 510] width 87 height 31
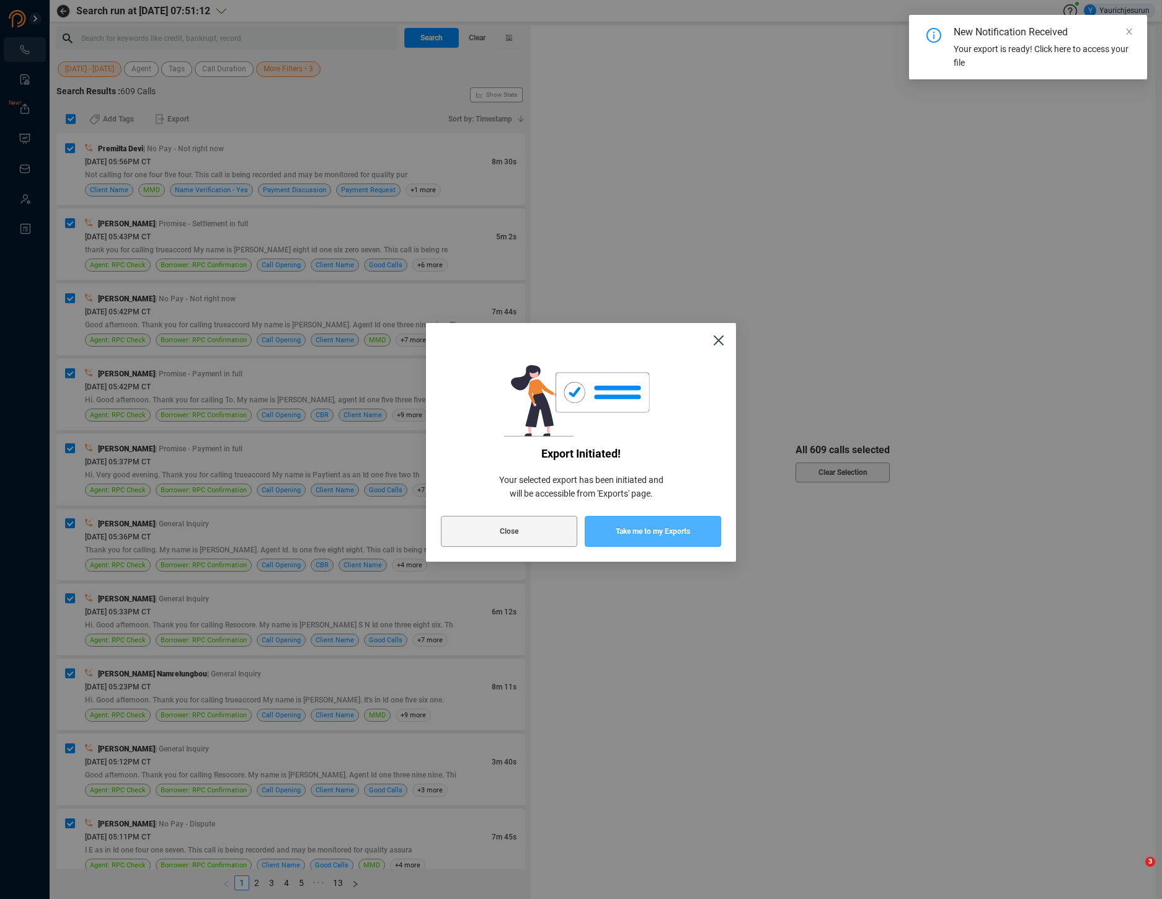
click at [670, 531] on span "Take me to my Exports" at bounding box center [653, 531] width 74 height 31
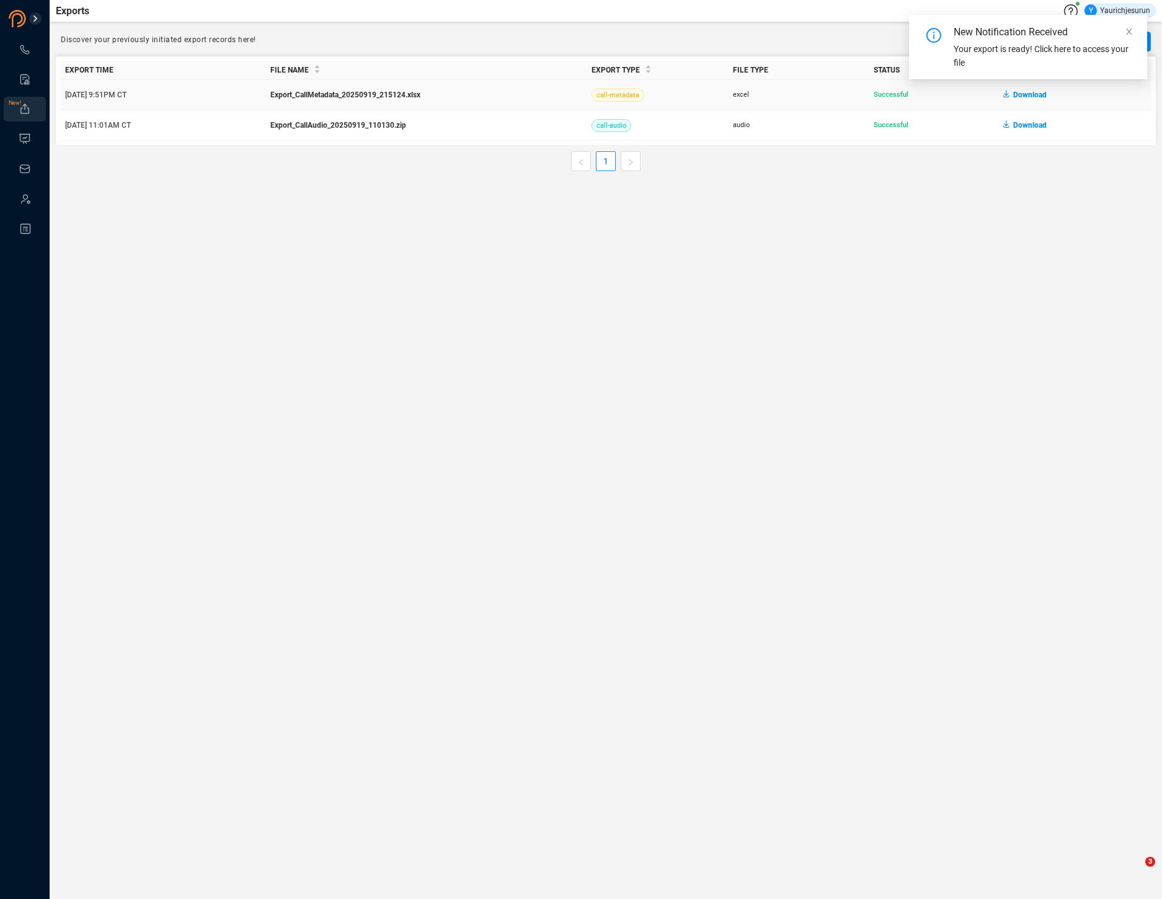
click at [1026, 95] on span "Download" at bounding box center [1029, 95] width 33 height 20
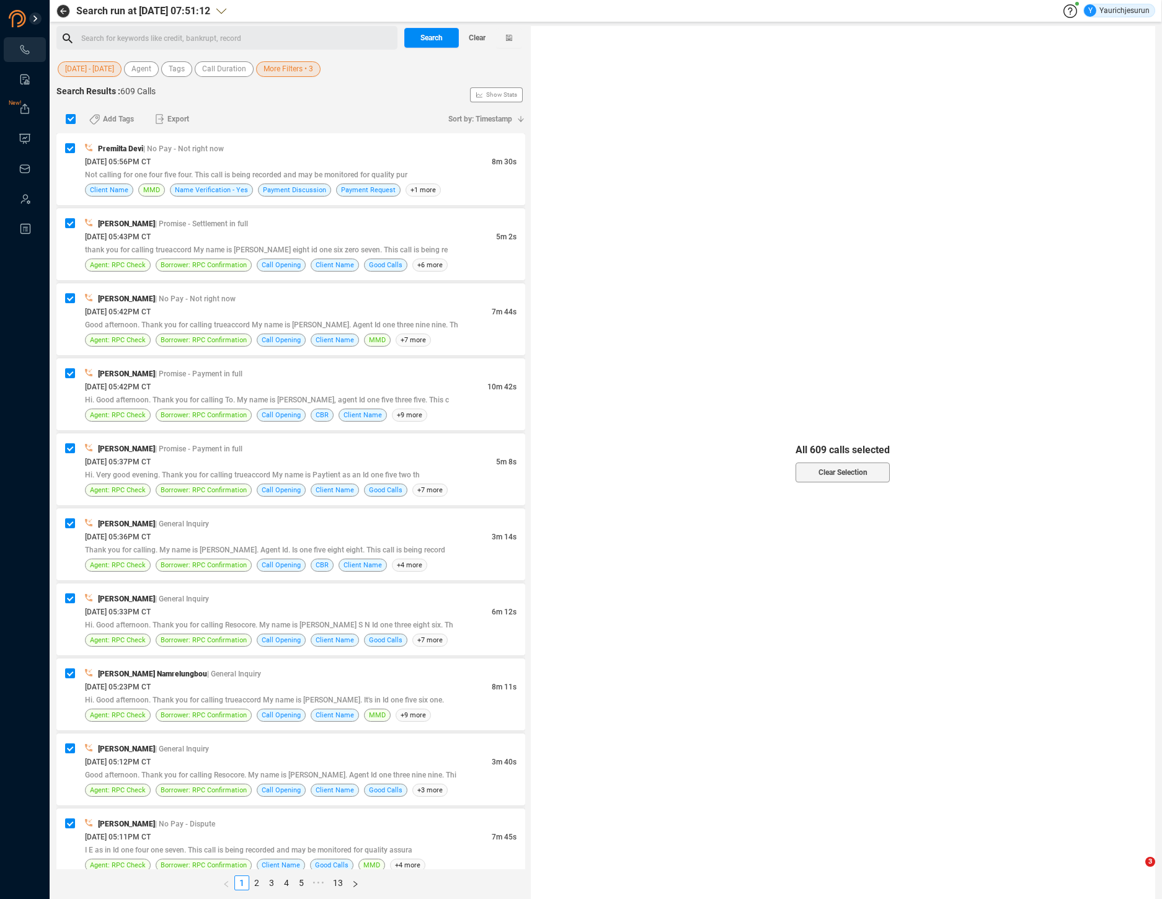
click at [282, 74] on span "More Filters • 3" at bounding box center [289, 69] width 50 height 16
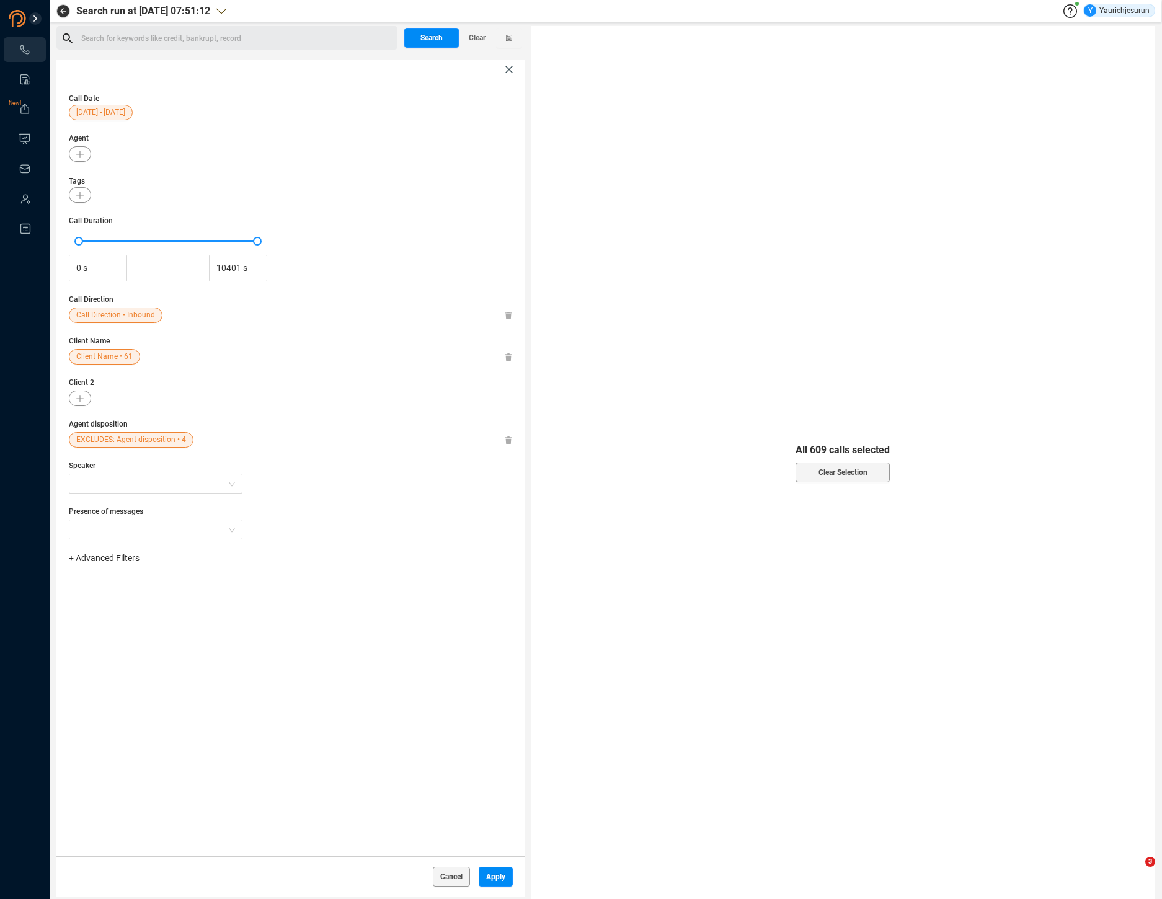
click at [104, 362] on span "Client Name • 61" at bounding box center [104, 357] width 56 height 16
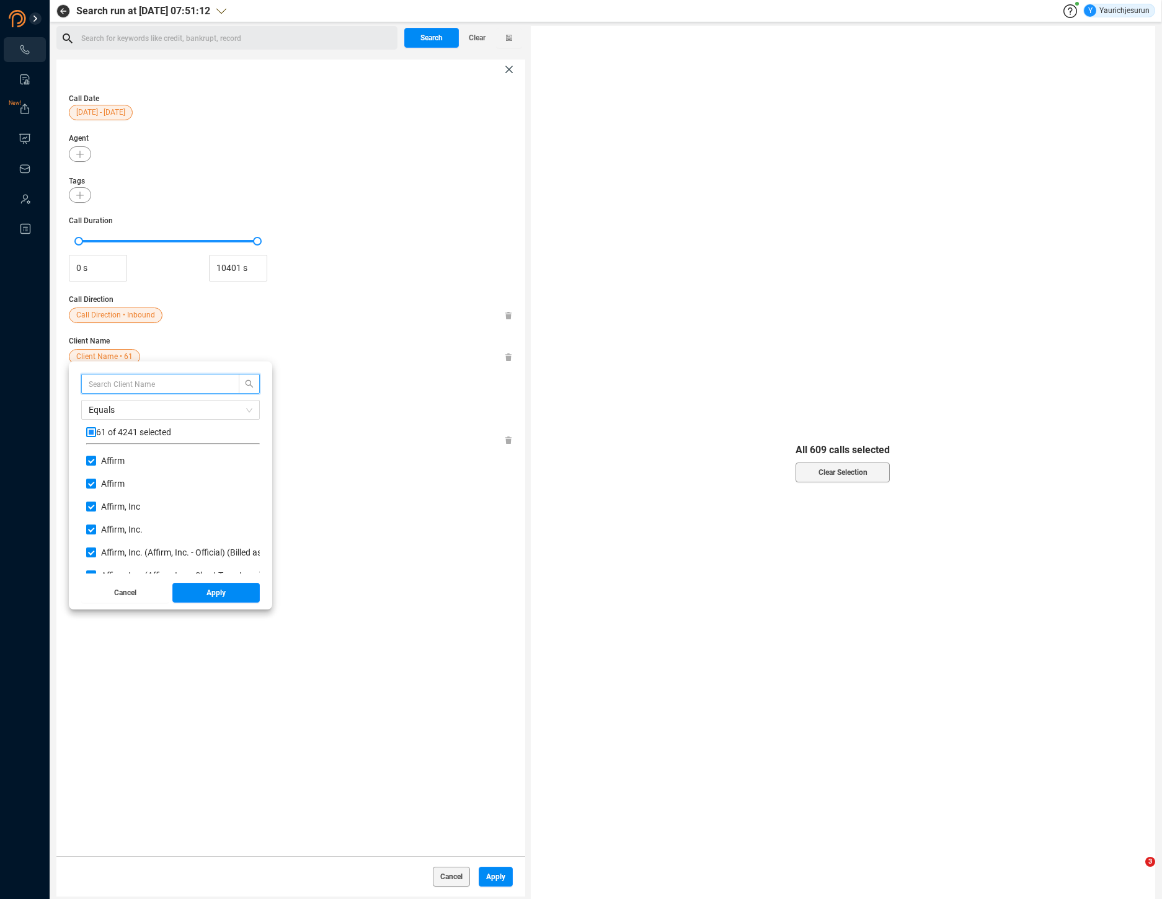
scroll to position [116, 167]
click at [89, 412] on span "Equals" at bounding box center [171, 410] width 164 height 19
click at [104, 457] on div "Not Equals" at bounding box center [171, 455] width 164 height 14
click at [207, 597] on span "Apply" at bounding box center [216, 593] width 19 height 20
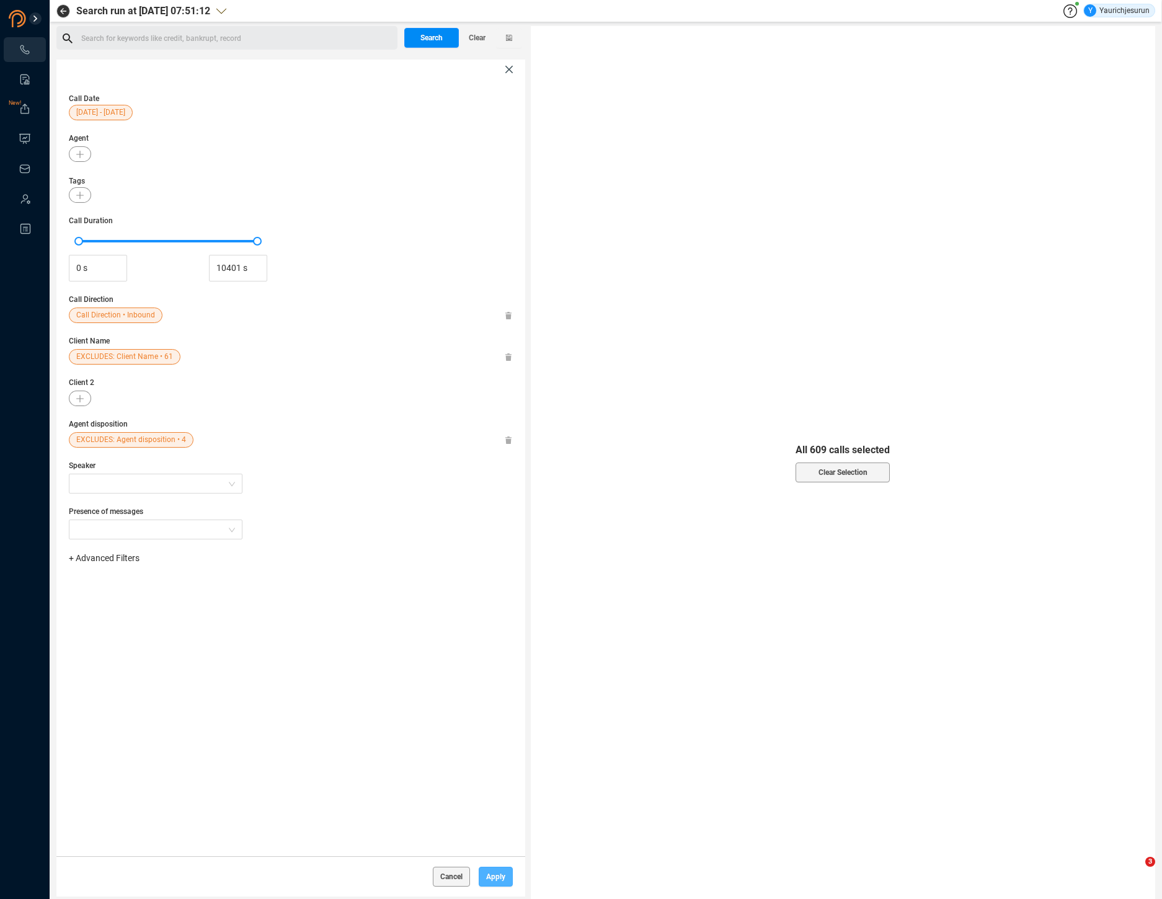
click at [500, 881] on span "Apply" at bounding box center [495, 877] width 19 height 20
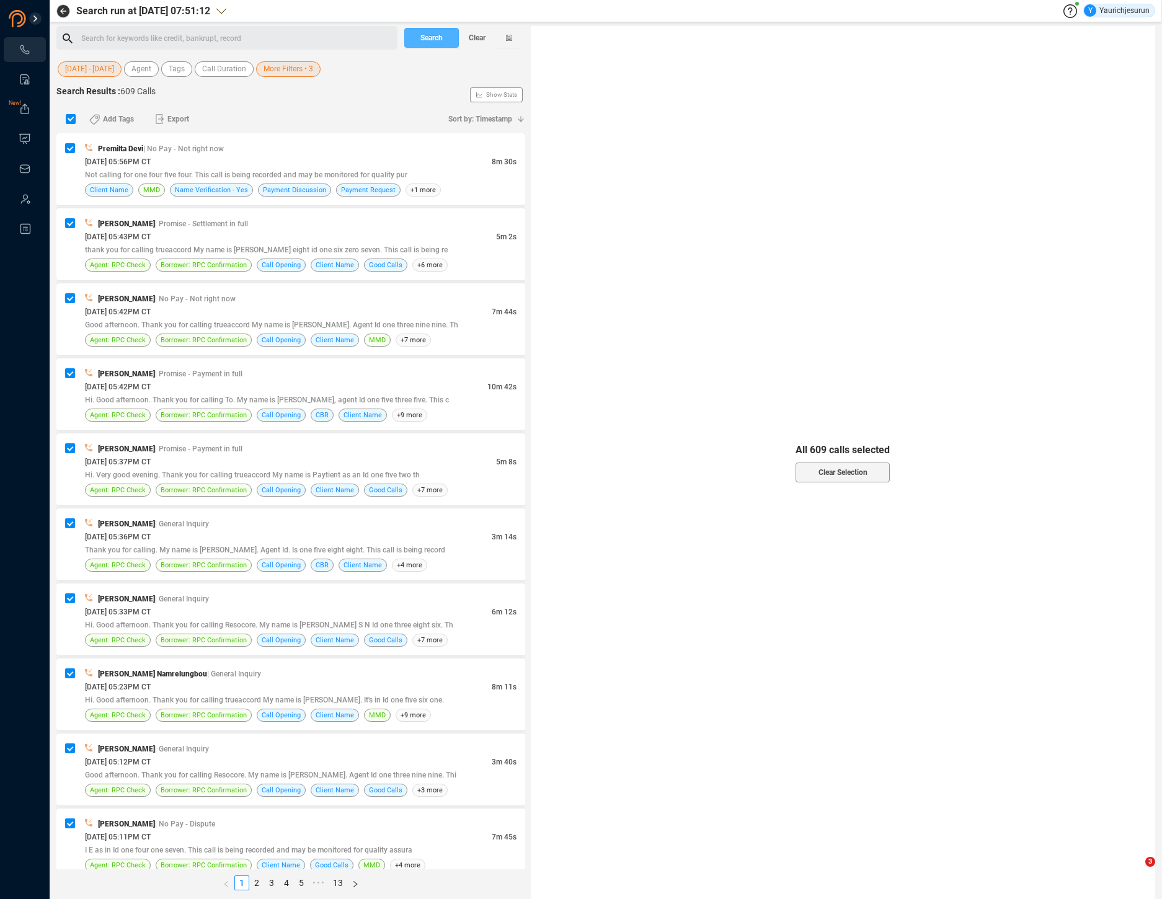
click at [430, 37] on span "Search" at bounding box center [432, 38] width 22 height 20
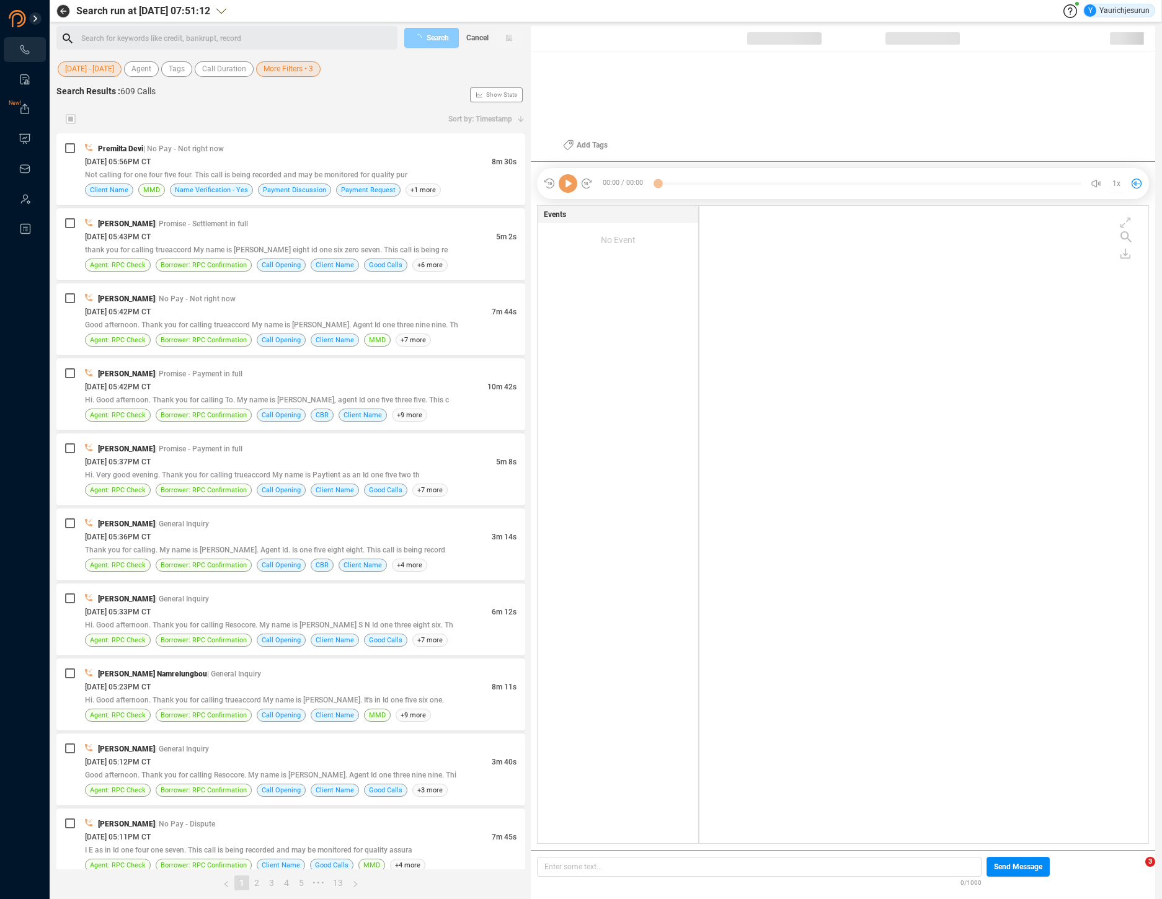
scroll to position [635, 442]
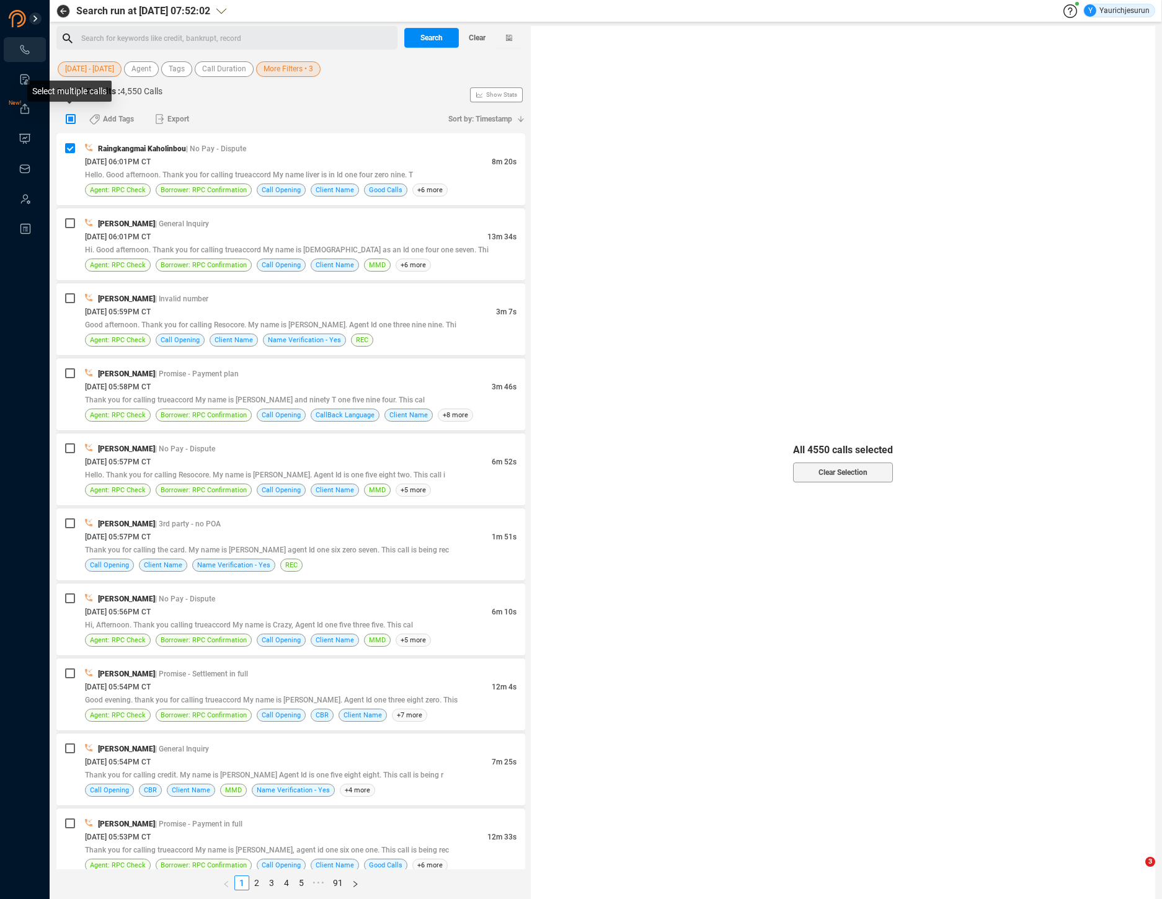
click at [66, 118] on input "checkbox" at bounding box center [71, 119] width 10 height 10
checkbox input "true"
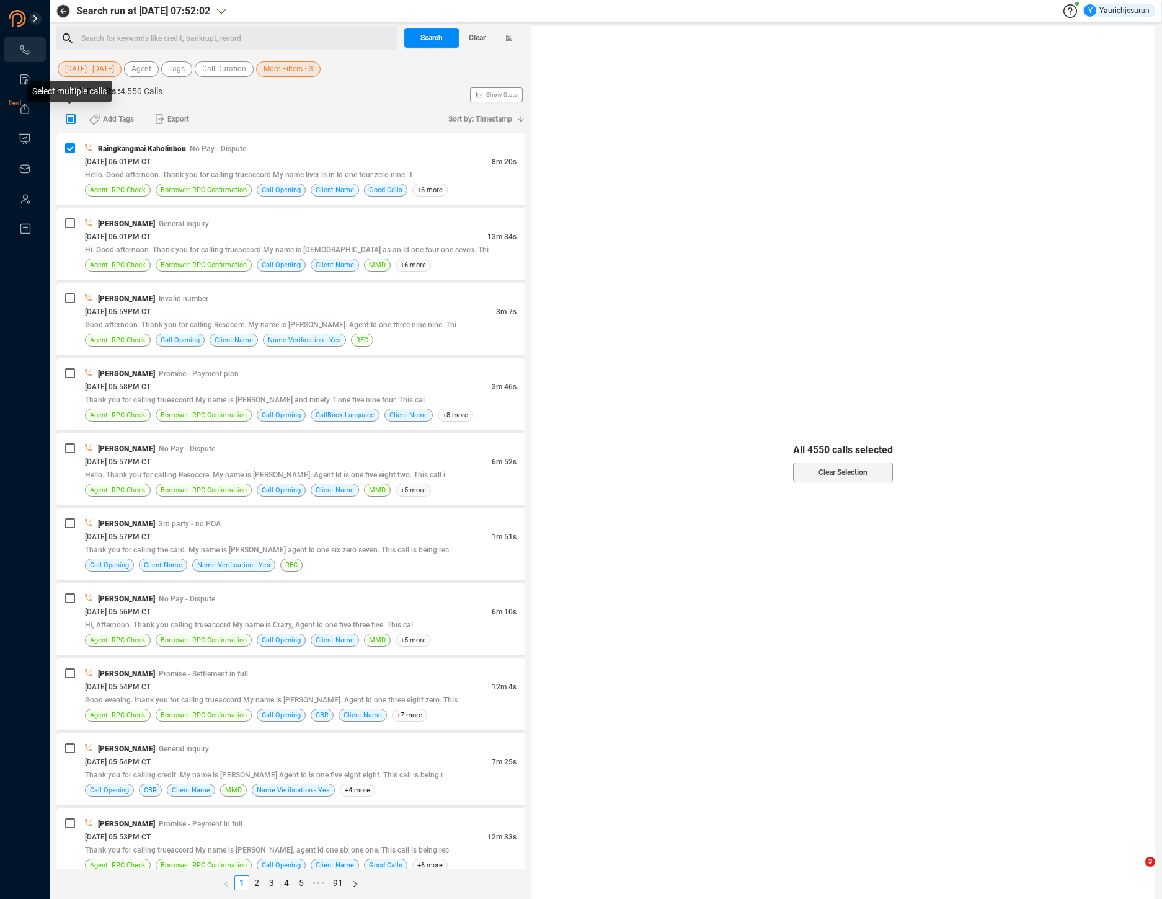
checkbox input "true"
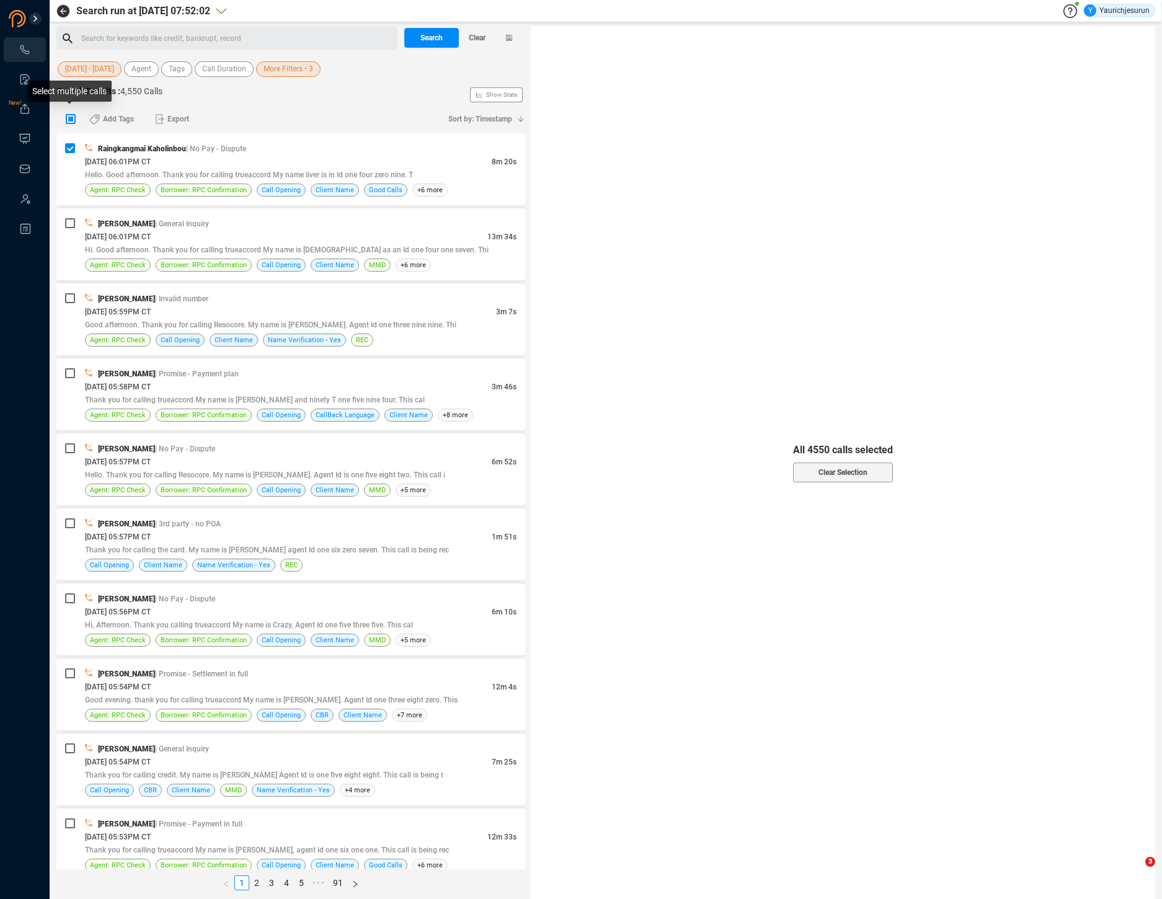
checkbox input "true"
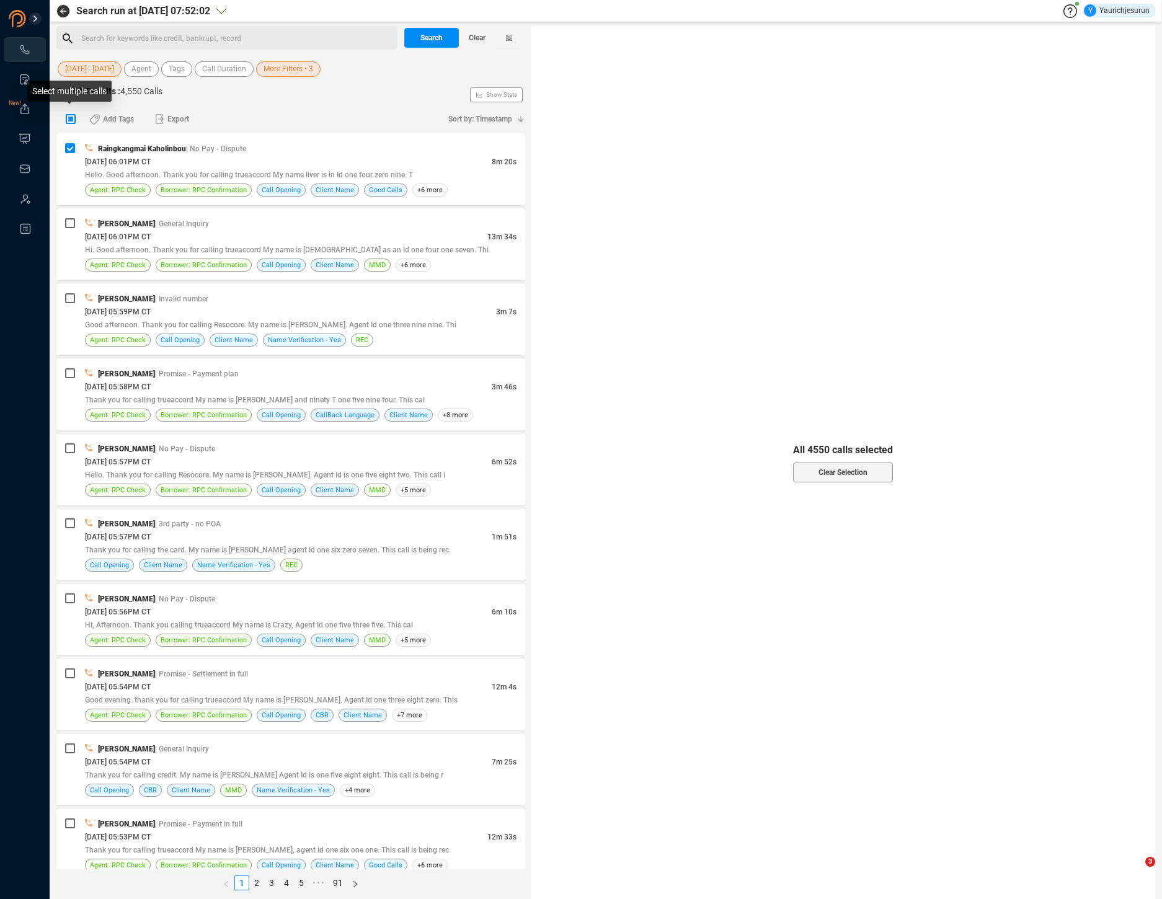
checkbox input "true"
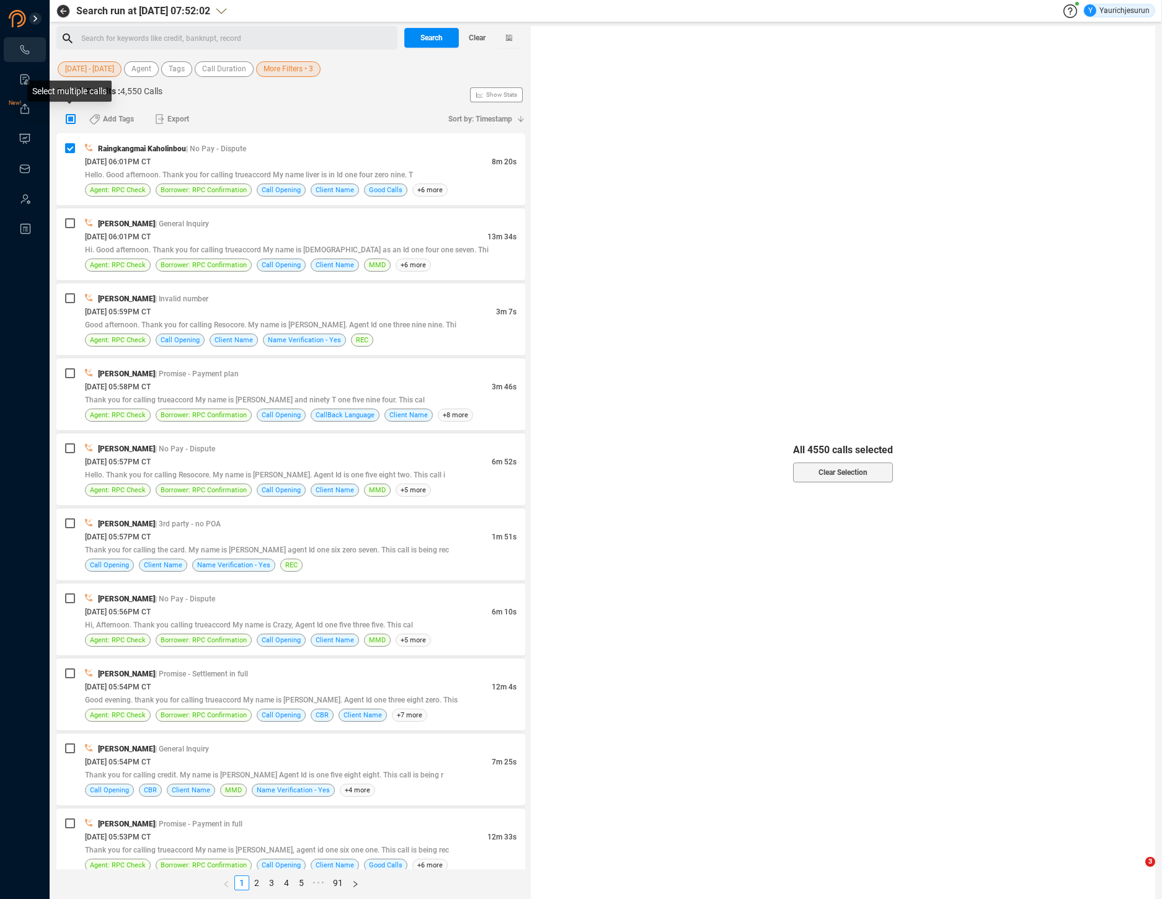
checkbox input "true"
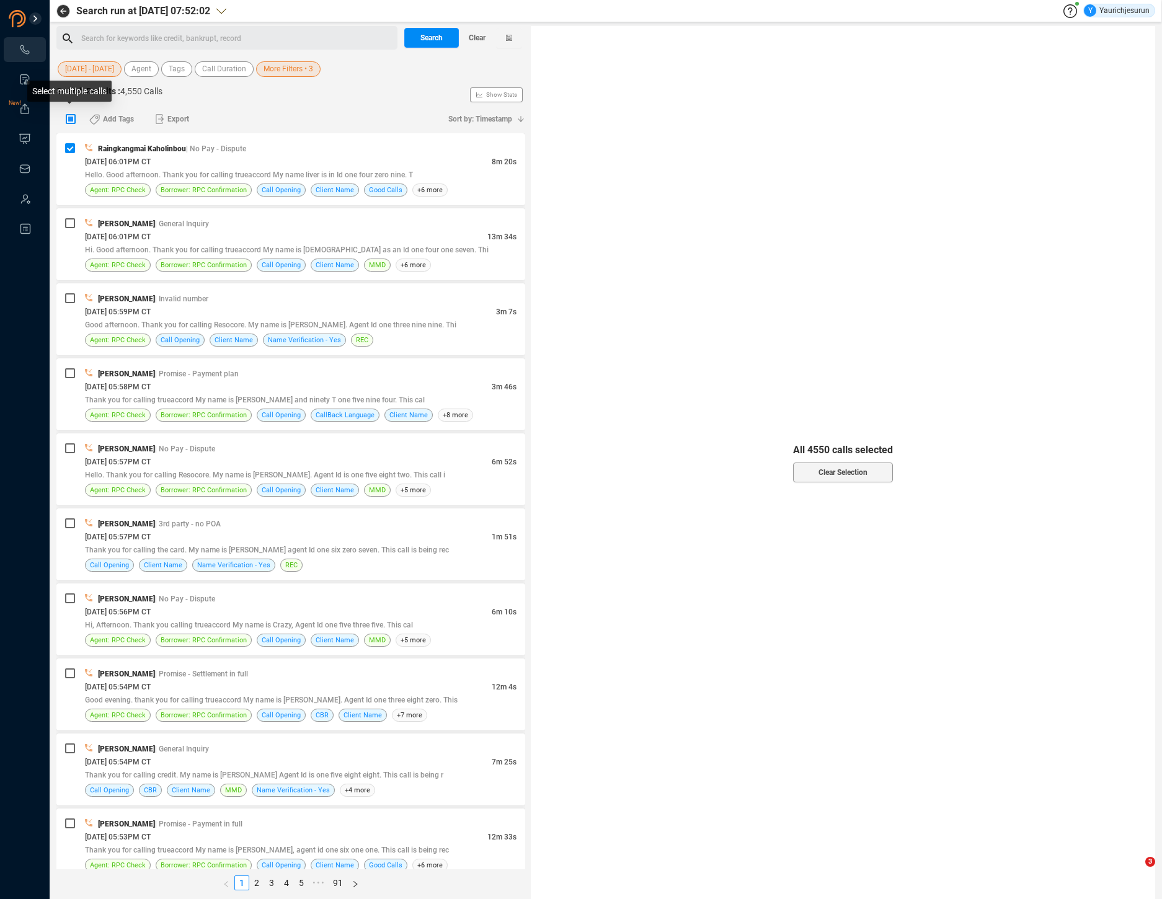
checkbox input "true"
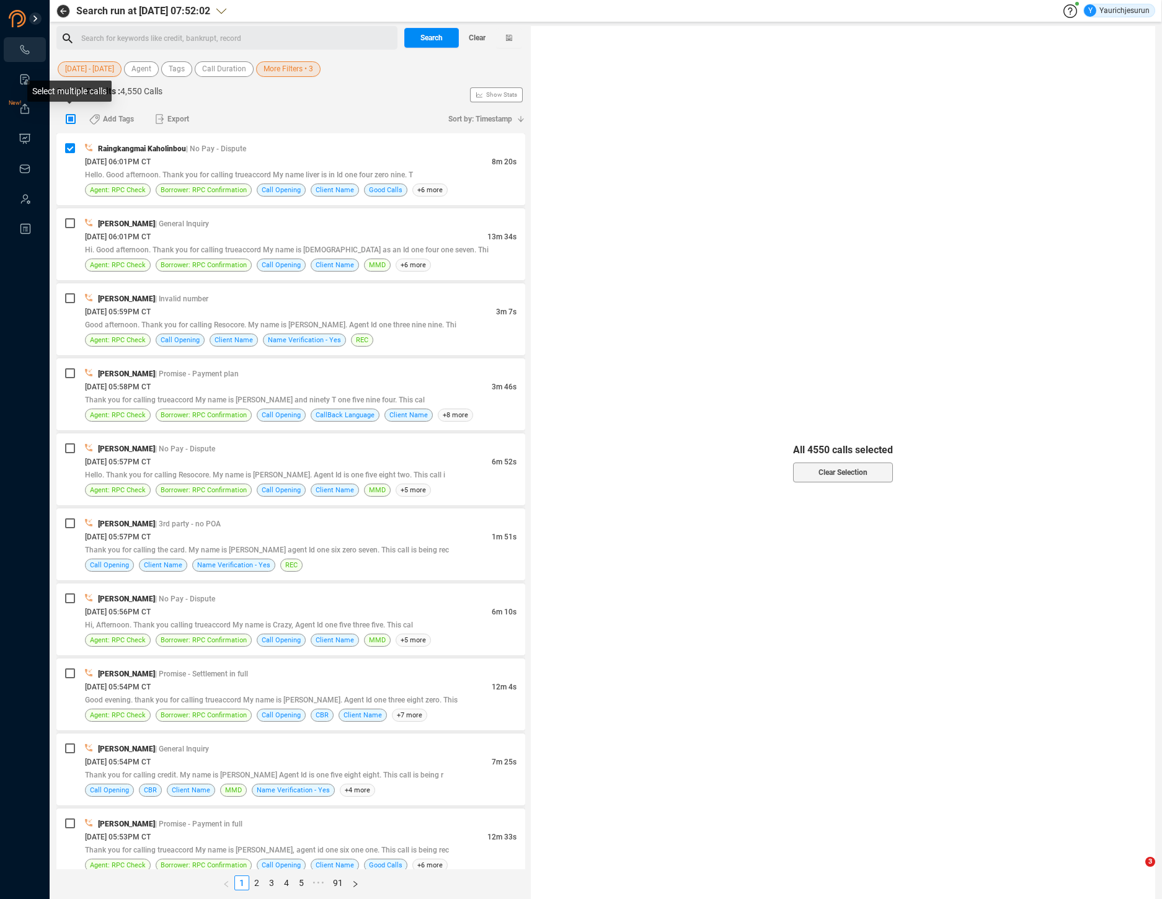
checkbox input "true"
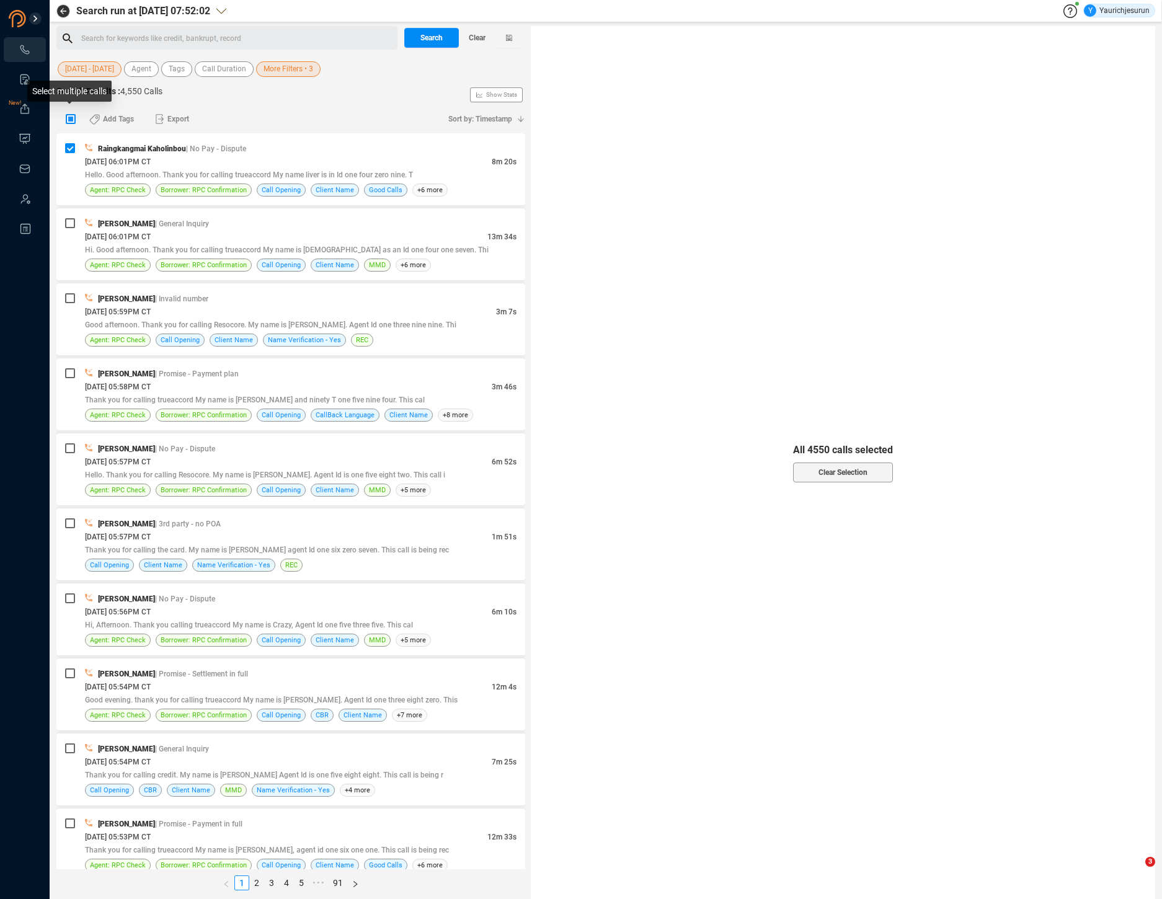
checkbox input "true"
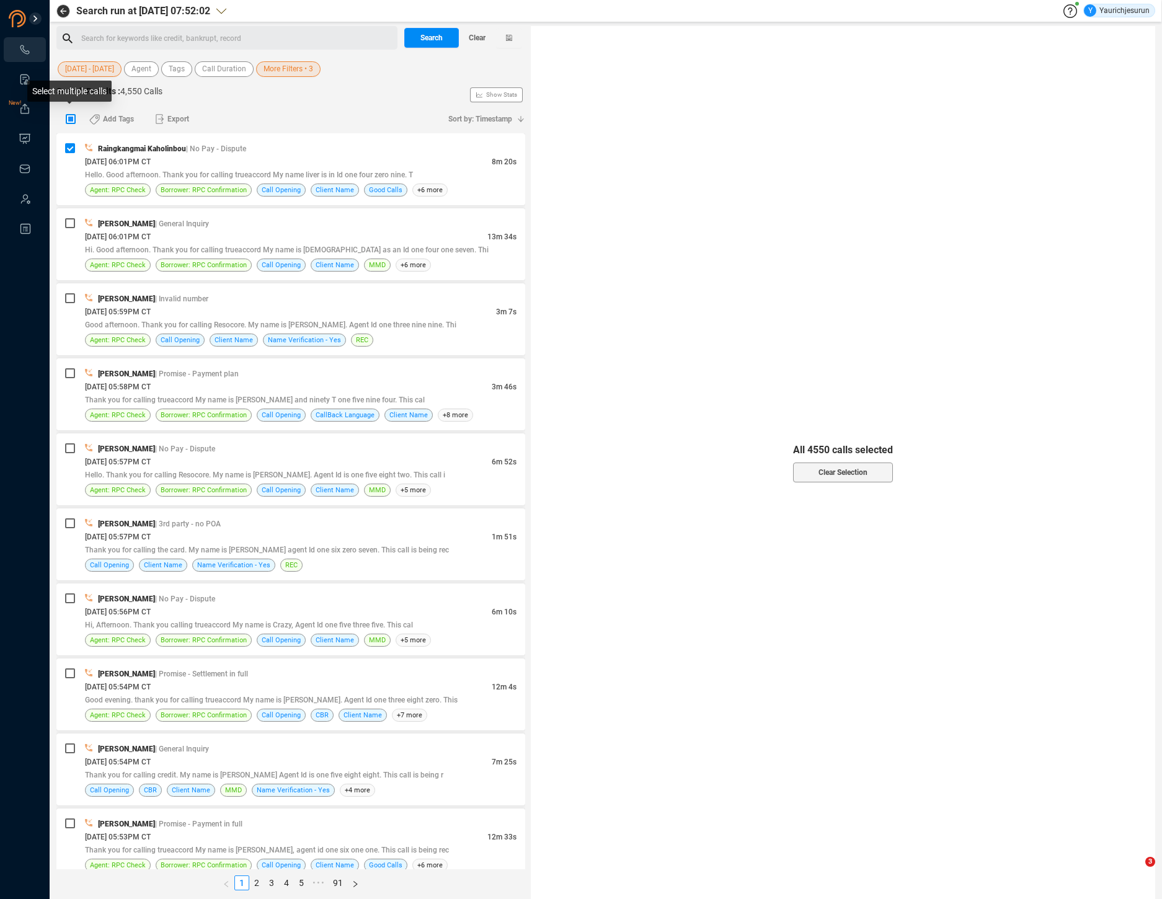
checkbox input "true"
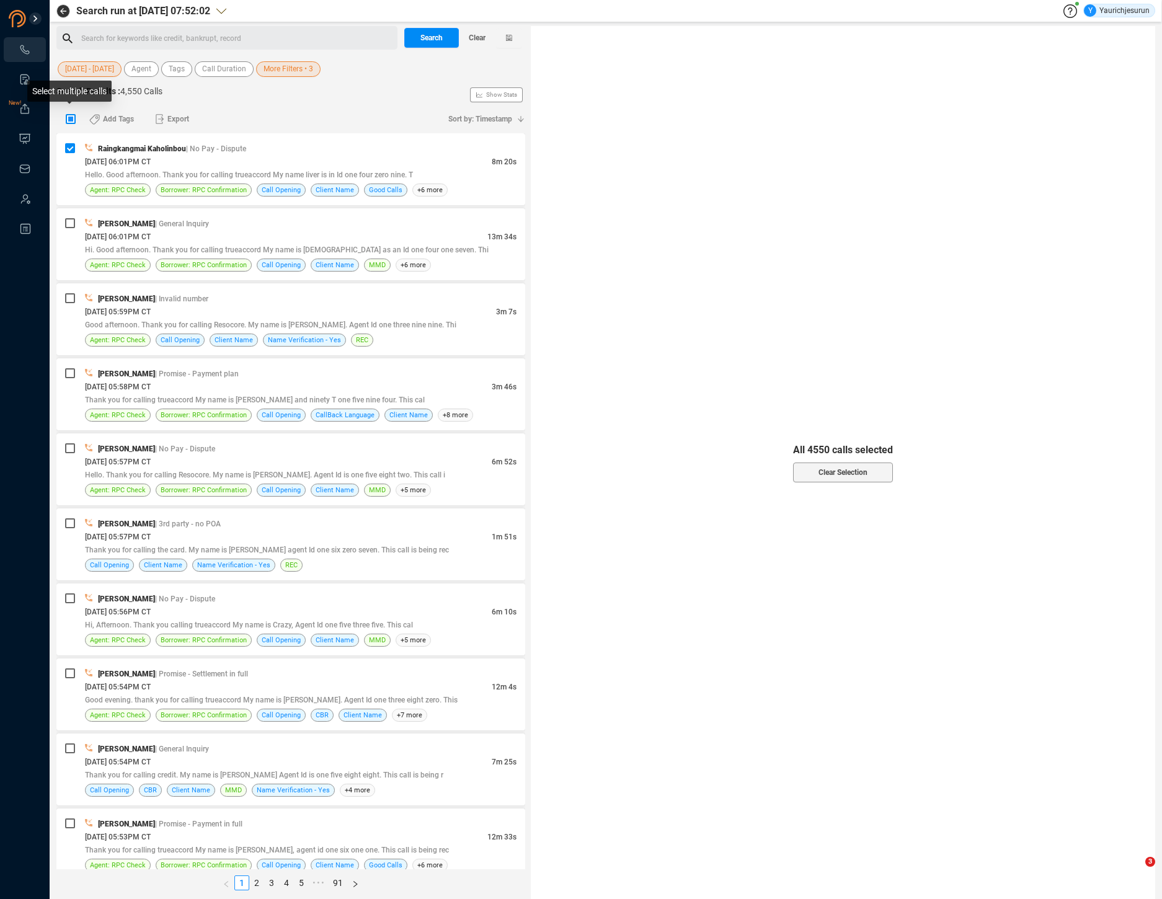
checkbox input "true"
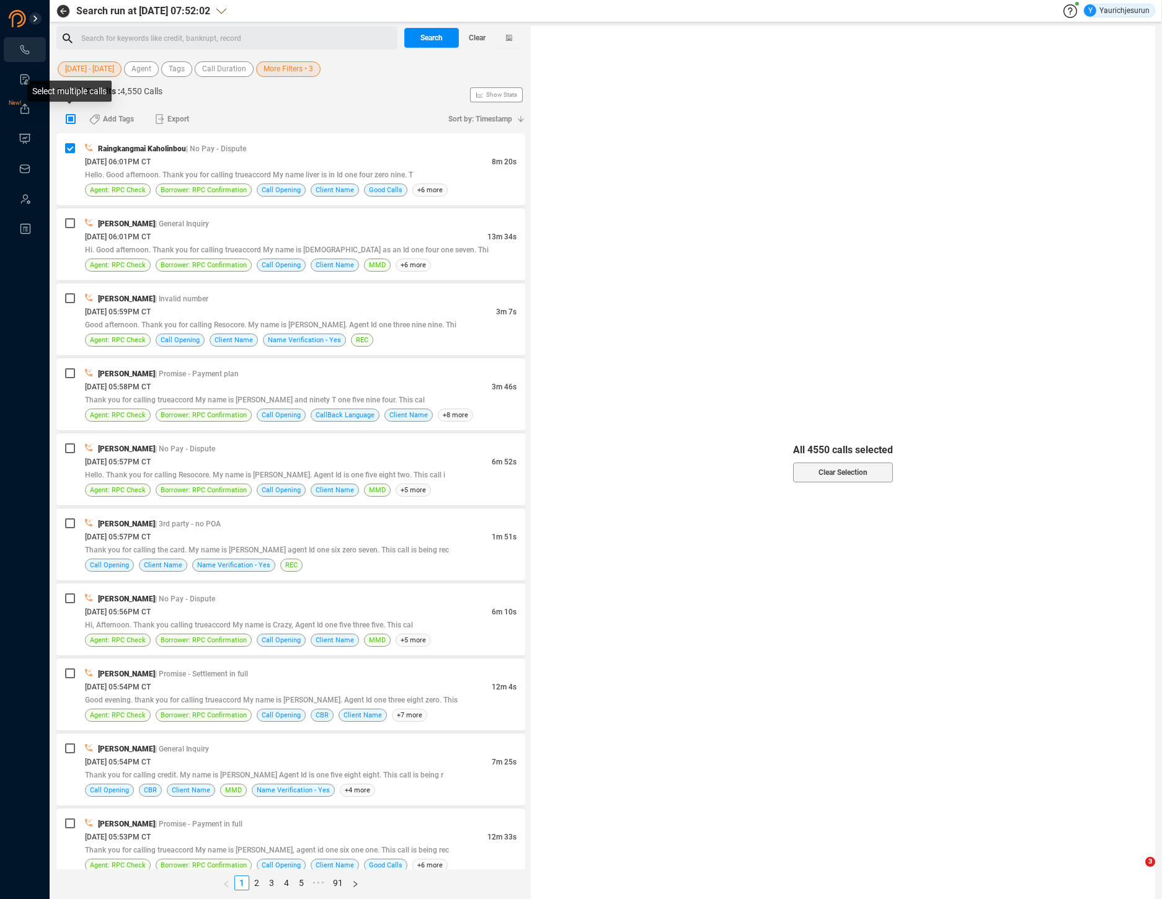
checkbox input "true"
click at [812, 455] on button "Select All" at bounding box center [843, 460] width 128 height 20
click at [172, 116] on span "Export" at bounding box center [178, 119] width 22 height 20
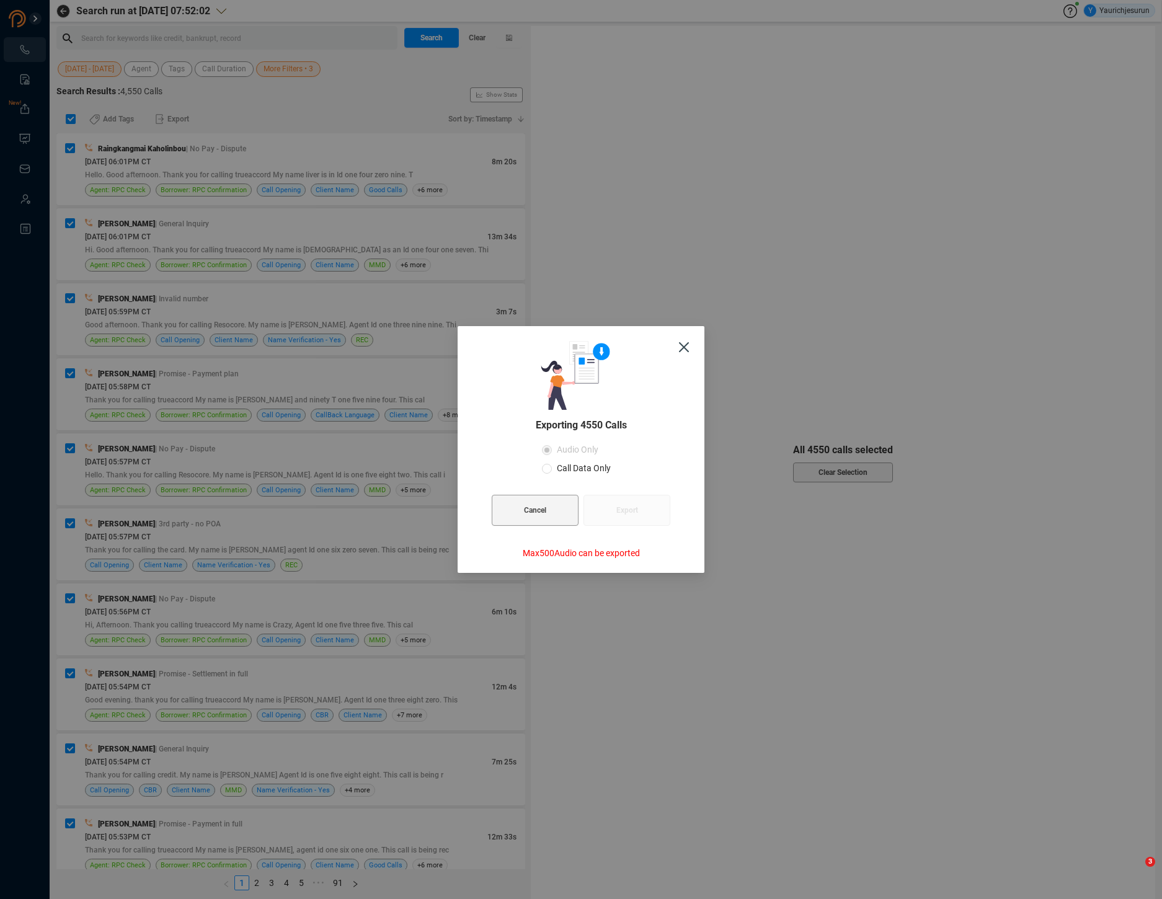
click at [579, 477] on label "Call Data Only" at bounding box center [579, 468] width 74 height 19
click at [552, 474] on input "Call Data Only" at bounding box center [547, 469] width 10 height 10
radio input "true"
radio input "false"
click at [615, 506] on button "Export" at bounding box center [627, 510] width 87 height 31
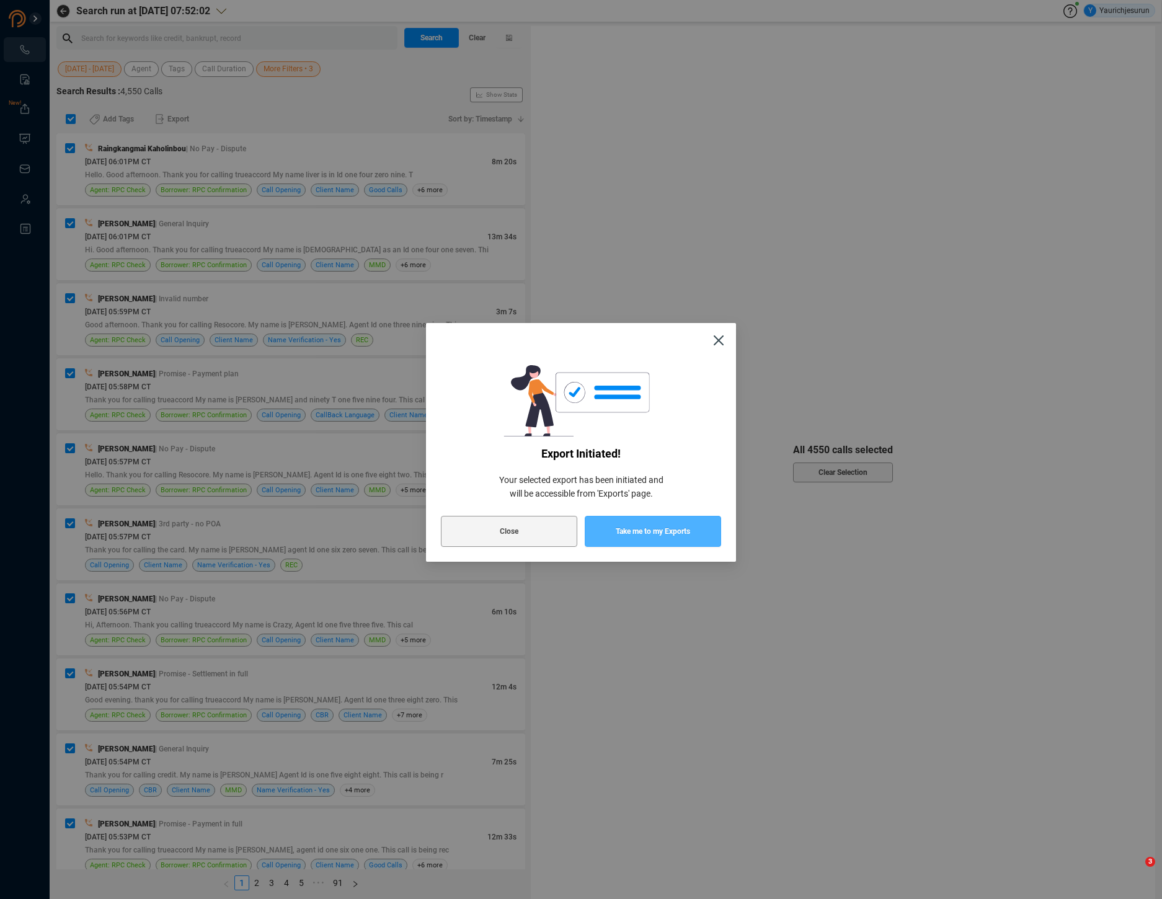
click at [604, 530] on button "Take me to my Exports" at bounding box center [653, 531] width 136 height 31
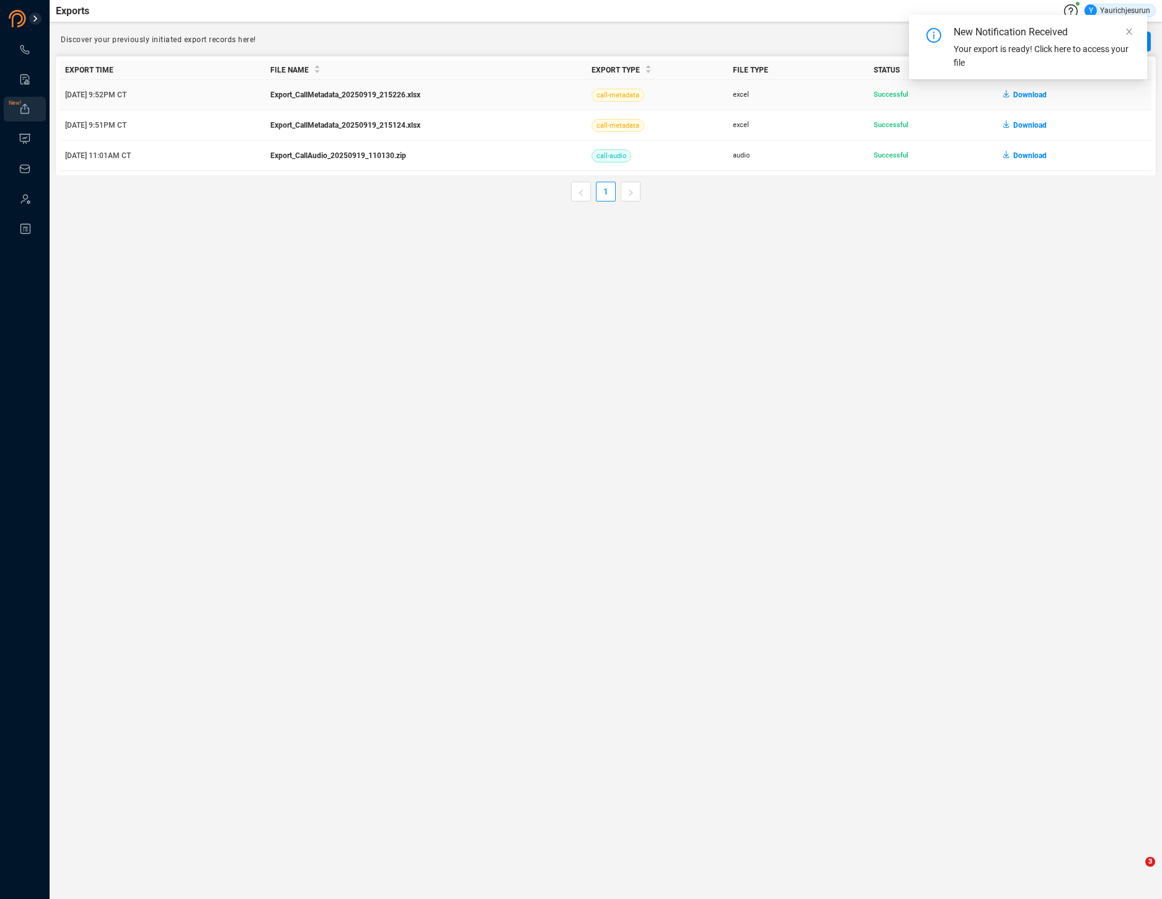
click at [1022, 94] on span "Download" at bounding box center [1029, 95] width 33 height 20
click at [171, 241] on main "Exports Y Yaurichjesurun Discover your previously initiated export records here…" at bounding box center [606, 449] width 1113 height 899
